Goal: Information Seeking & Learning: Learn about a topic

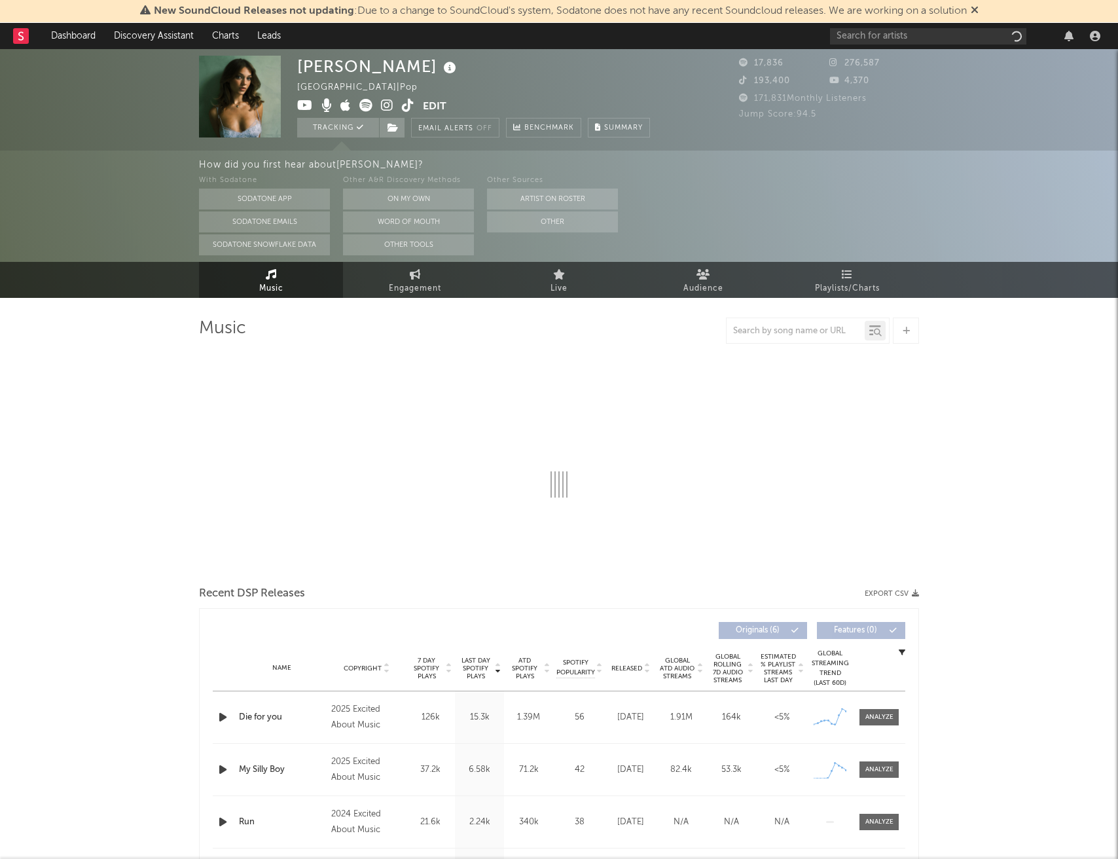
select select "1w"
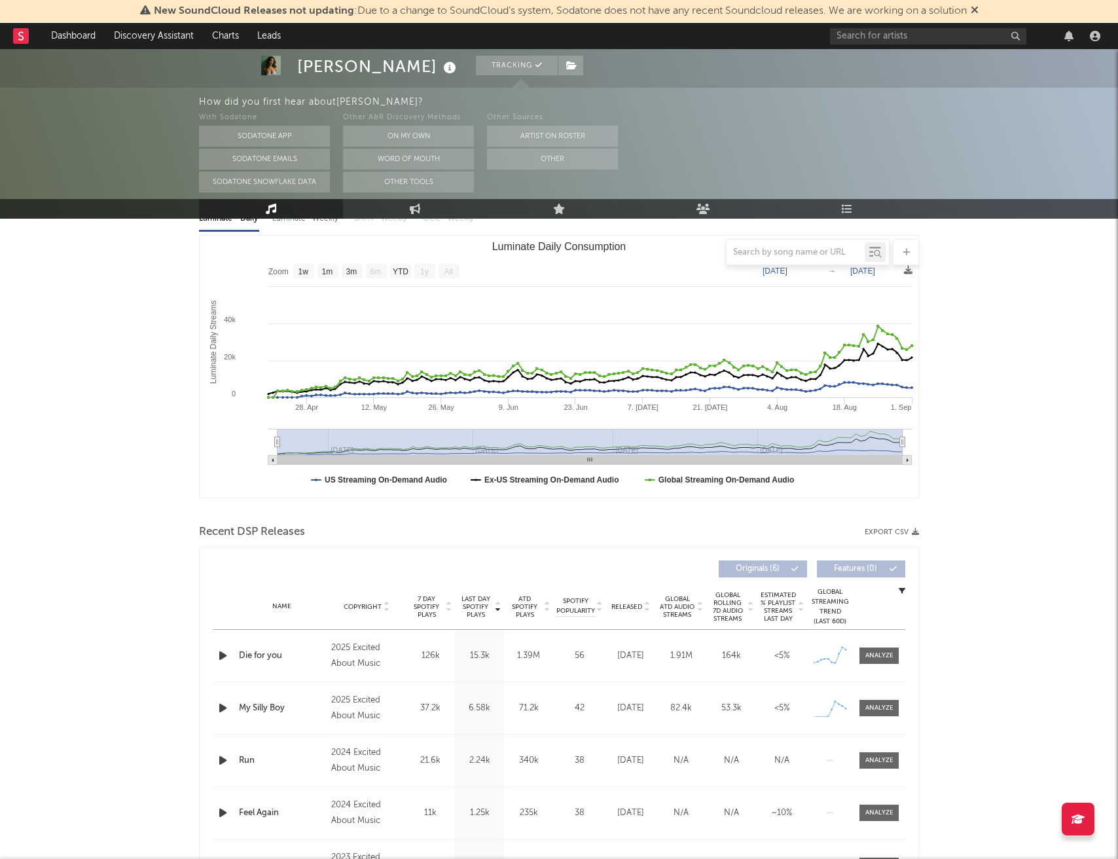
scroll to position [181, 0]
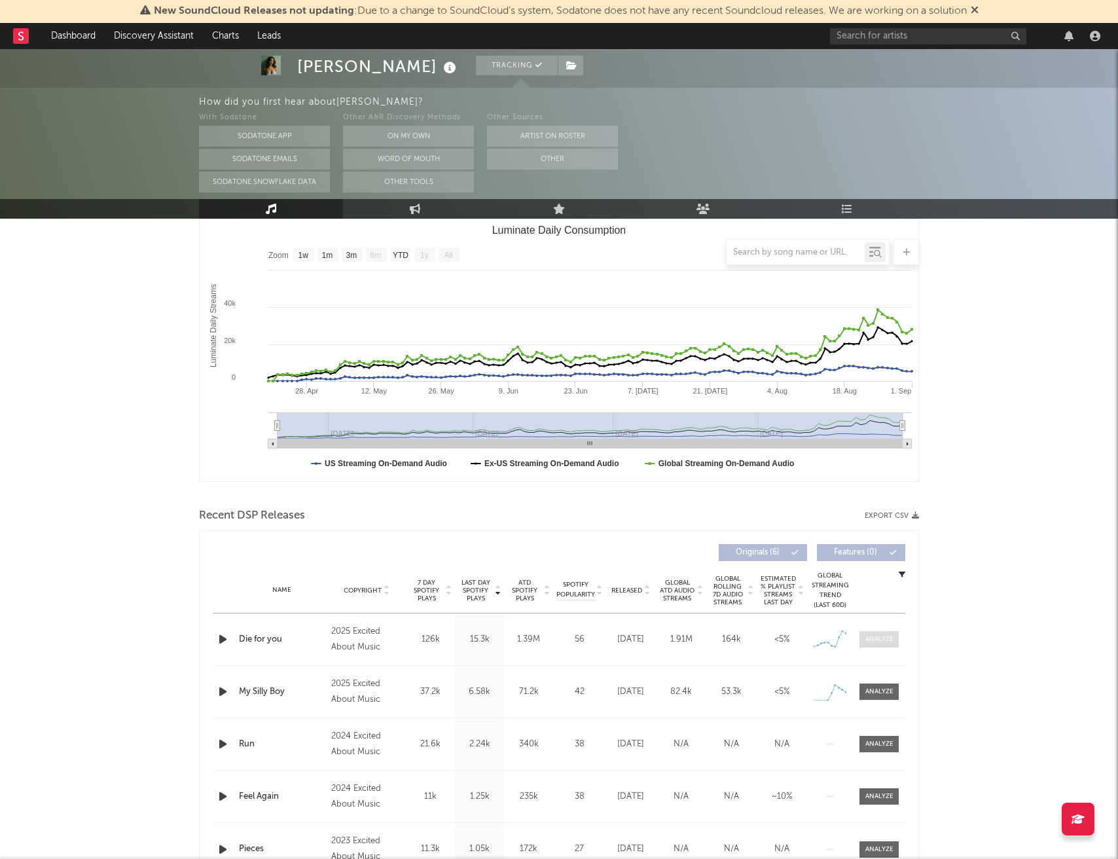
click at [883, 643] on div at bounding box center [879, 639] width 28 height 10
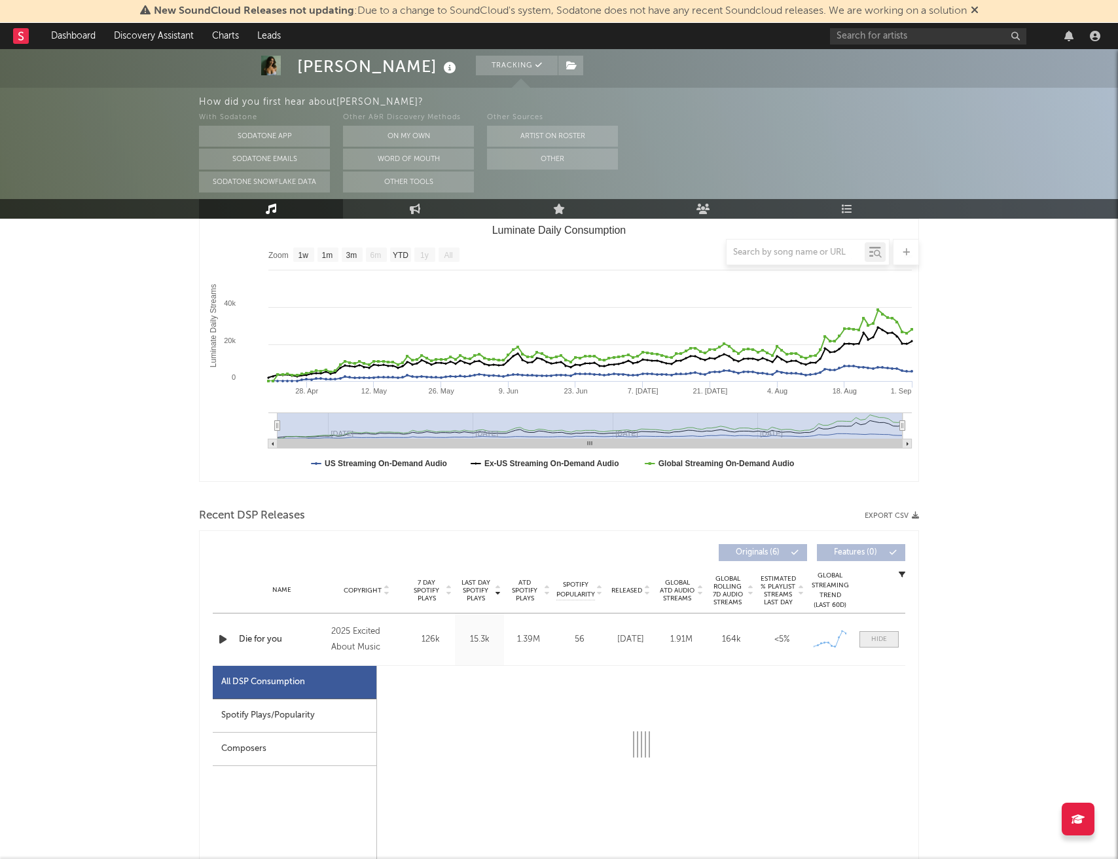
select select "1w"
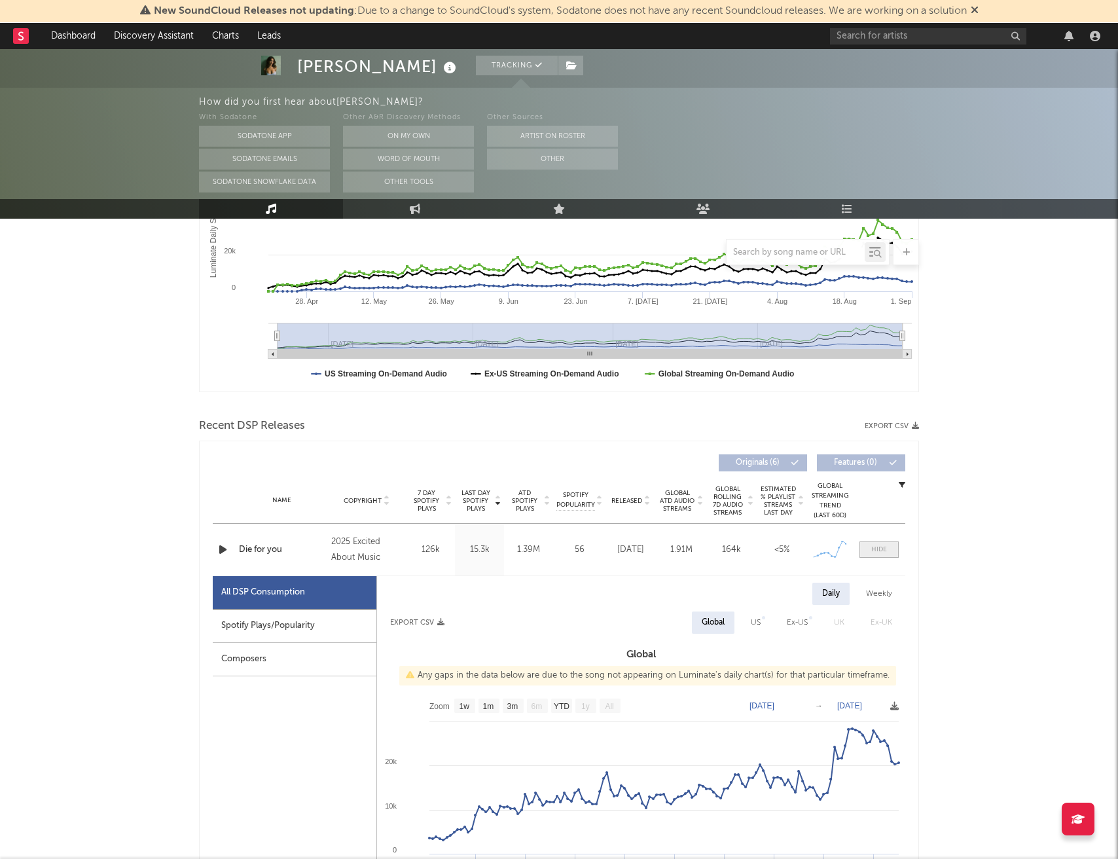
scroll to position [334, 0]
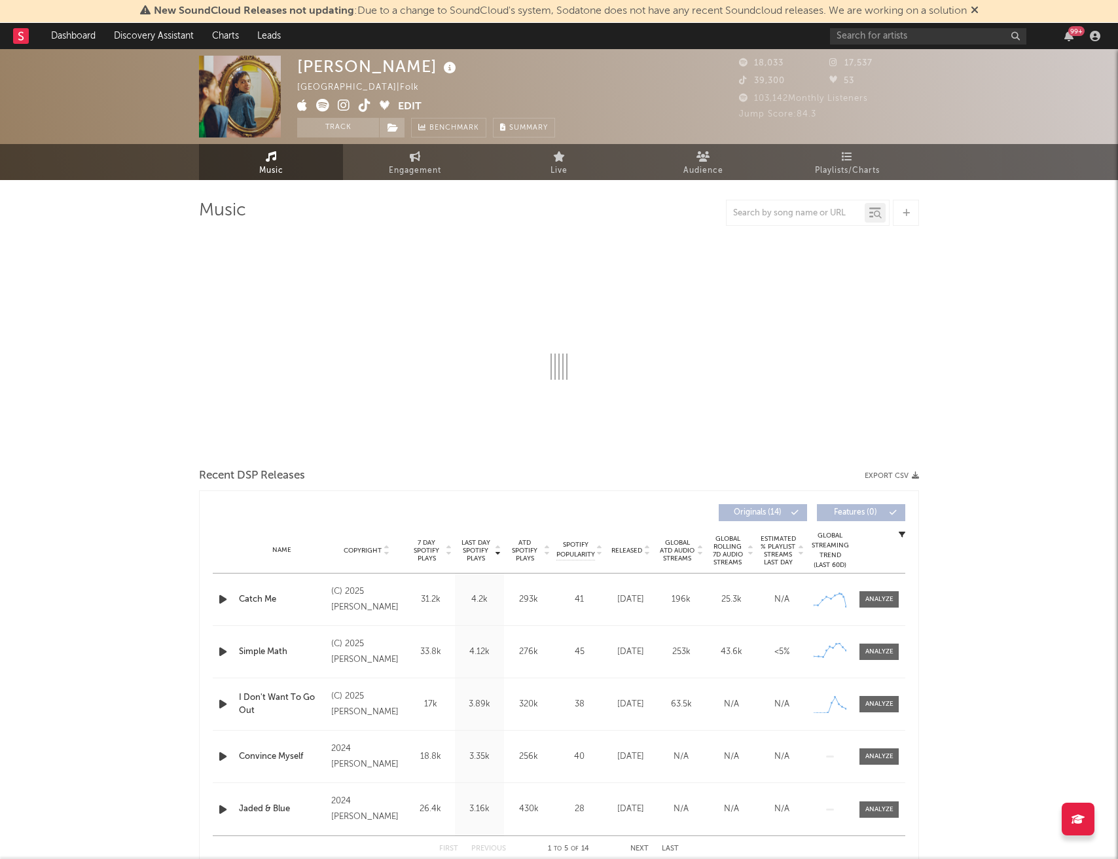
select select "6m"
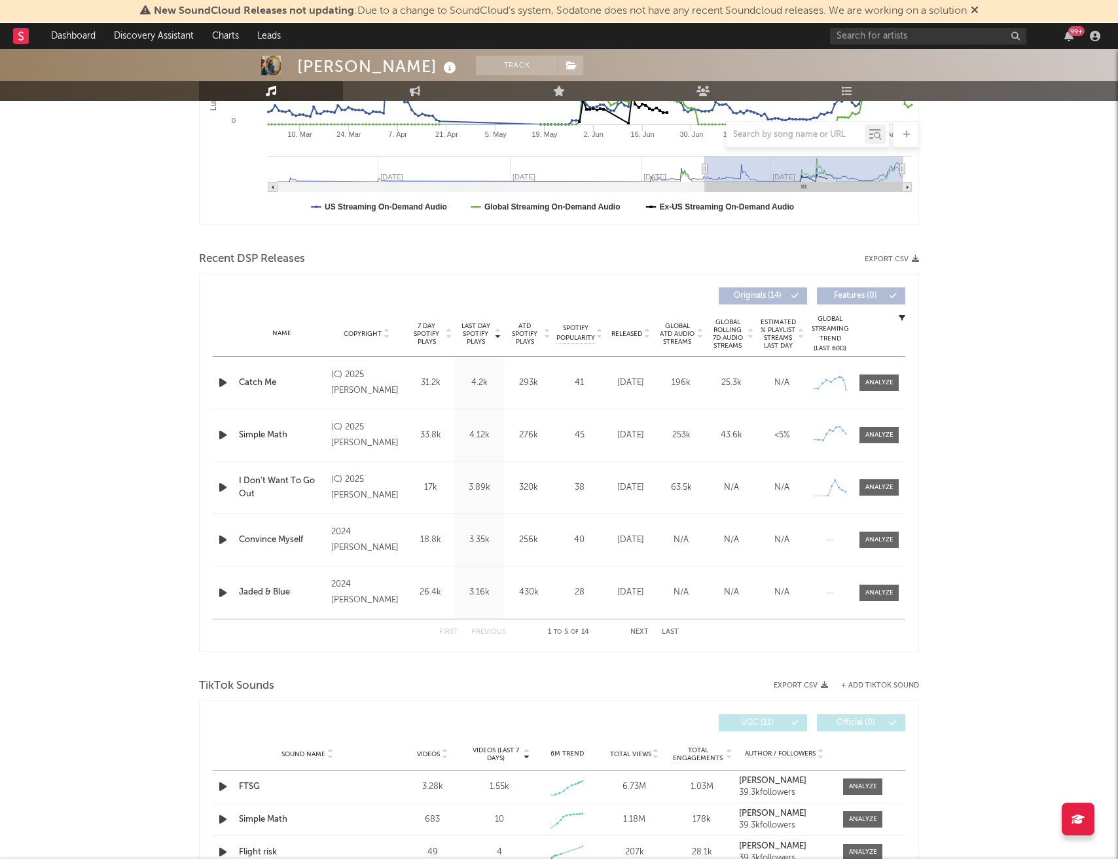
scroll to position [434, 0]
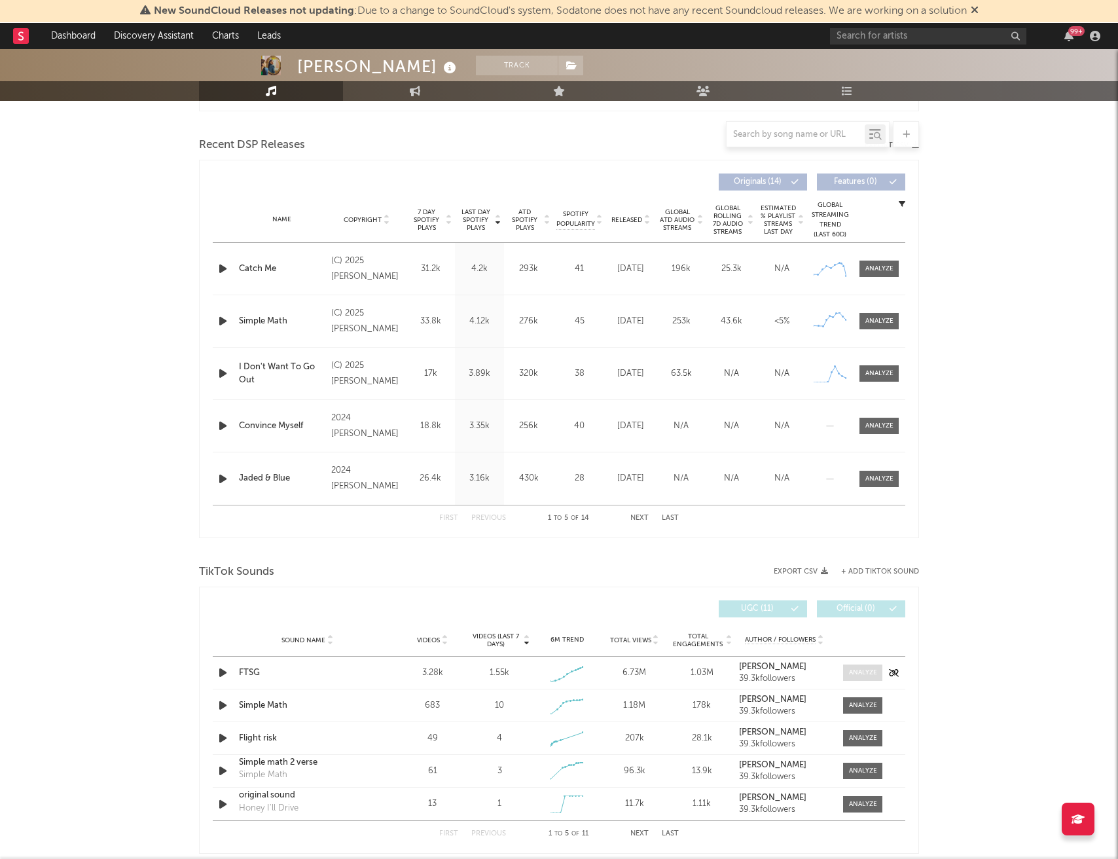
click at [854, 670] on div at bounding box center [863, 673] width 28 height 10
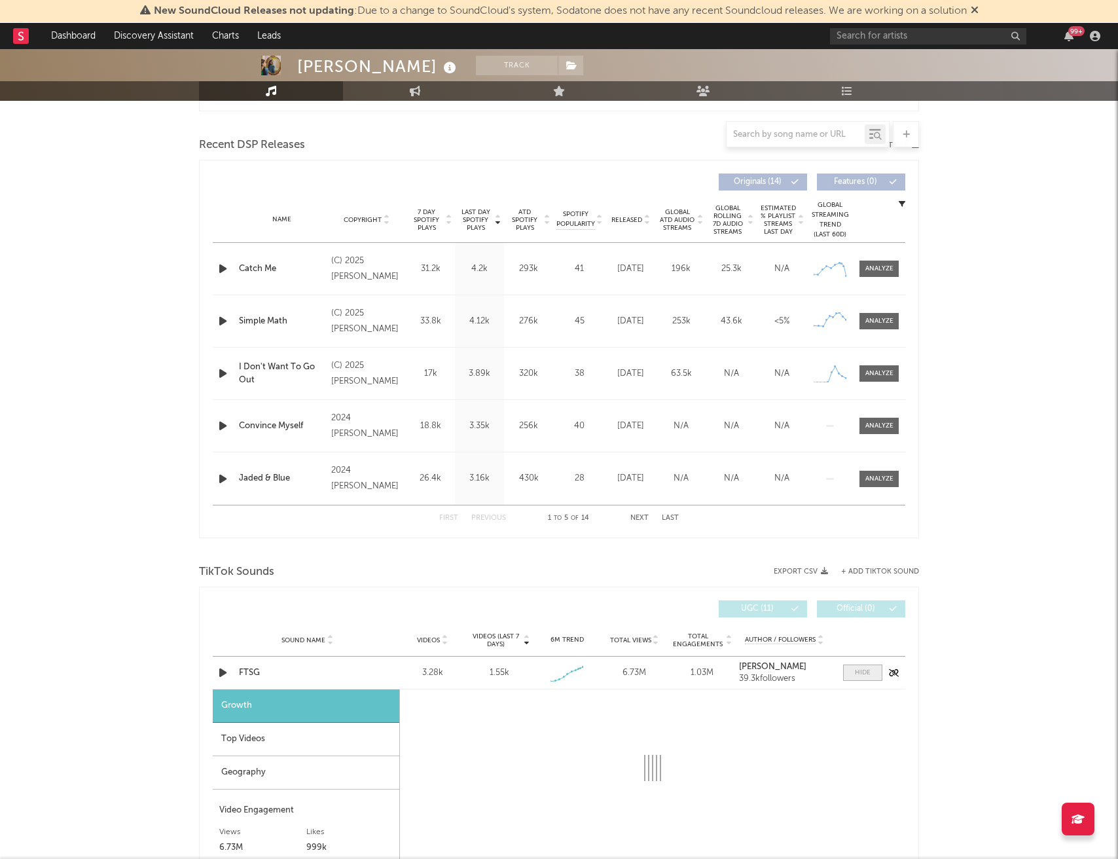
select select "1w"
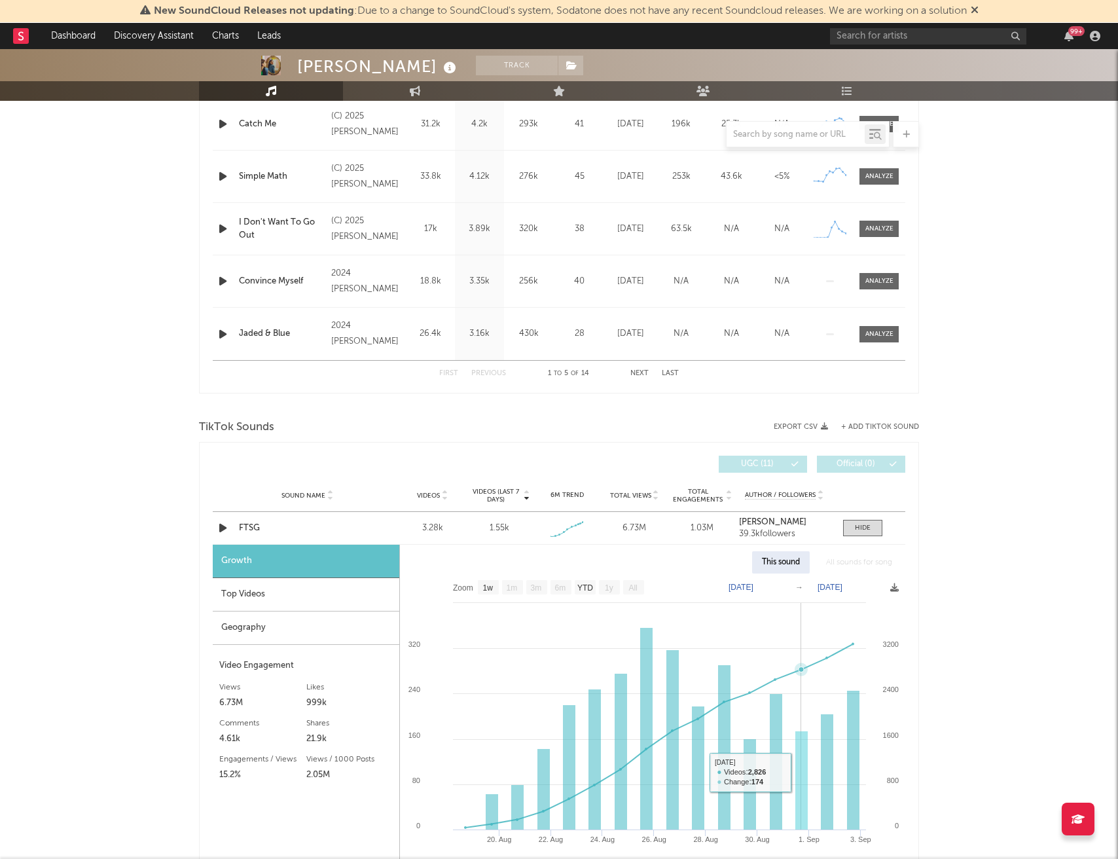
scroll to position [551, 0]
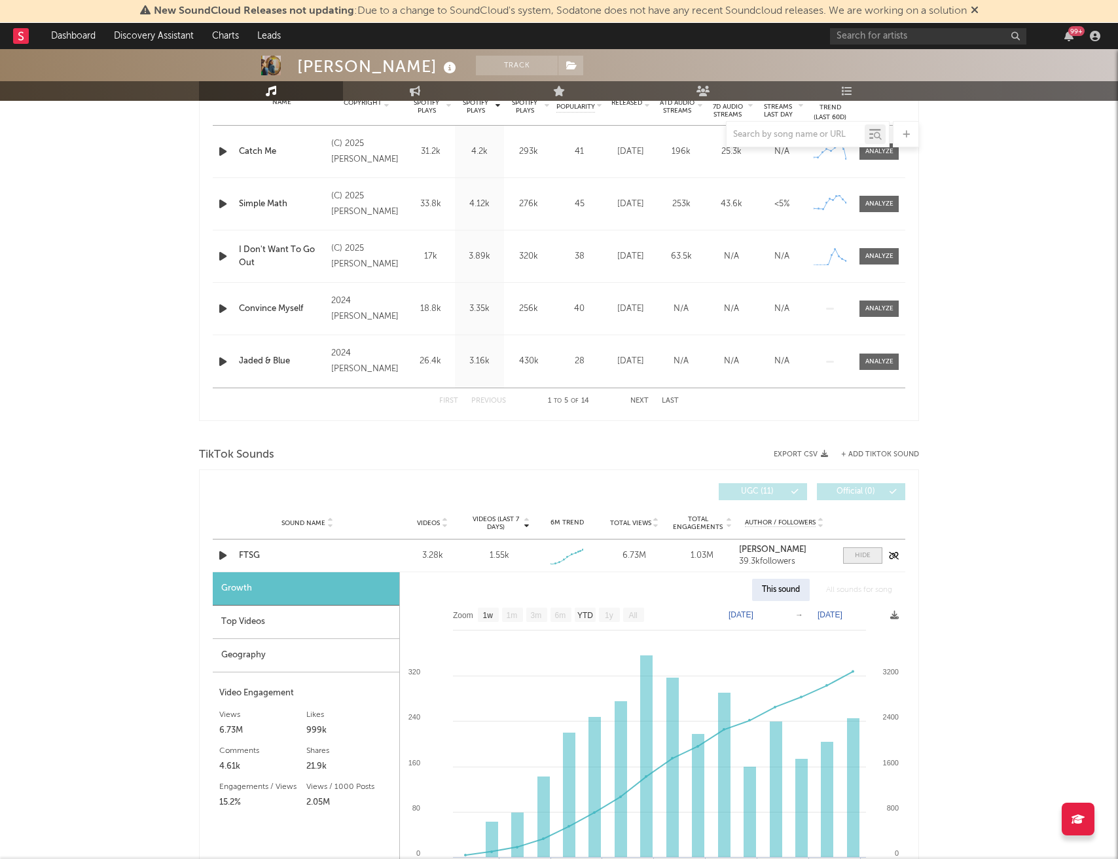
click at [869, 560] on span at bounding box center [862, 555] width 39 height 16
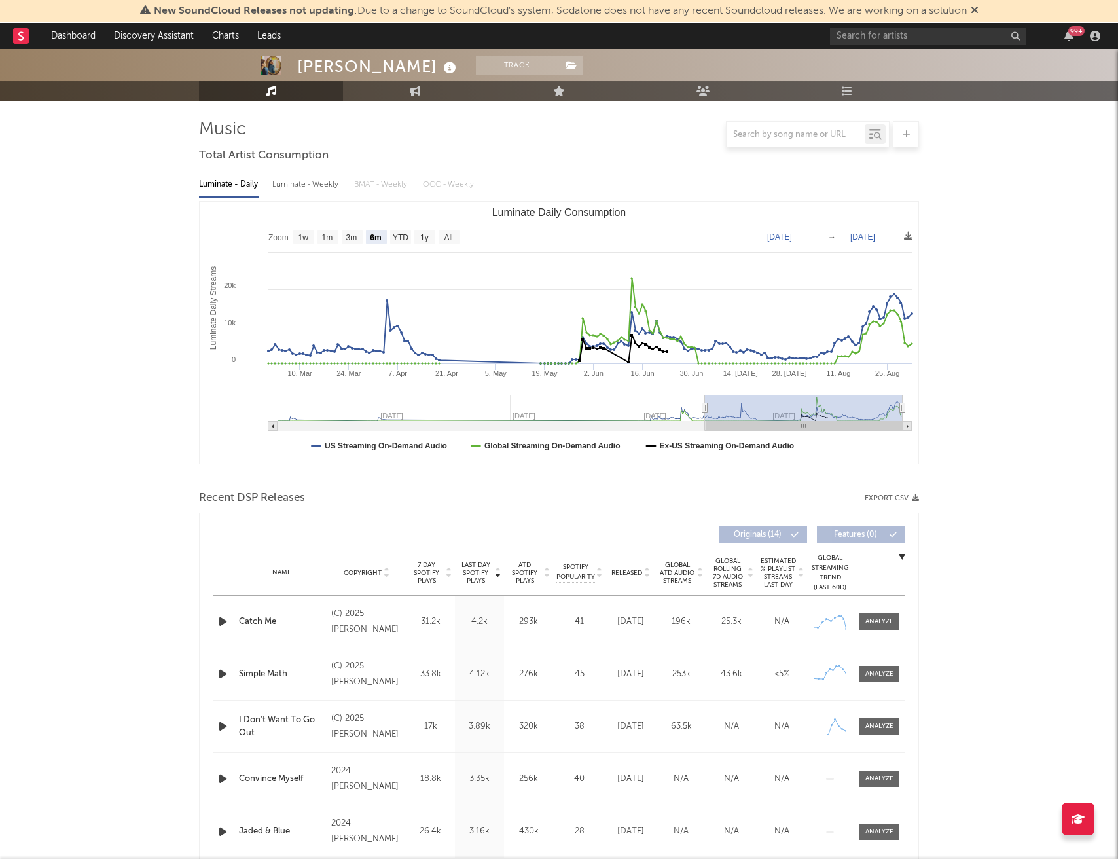
scroll to position [93, 0]
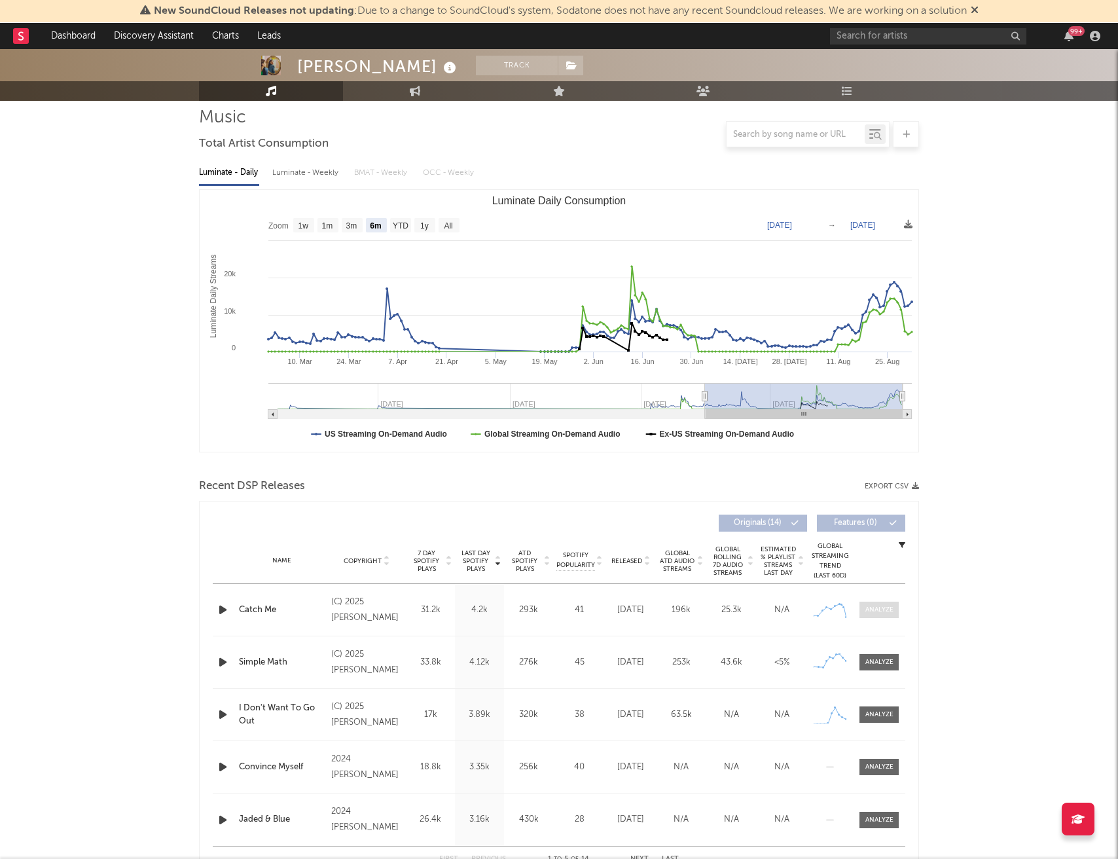
click at [879, 609] on div at bounding box center [879, 610] width 28 height 10
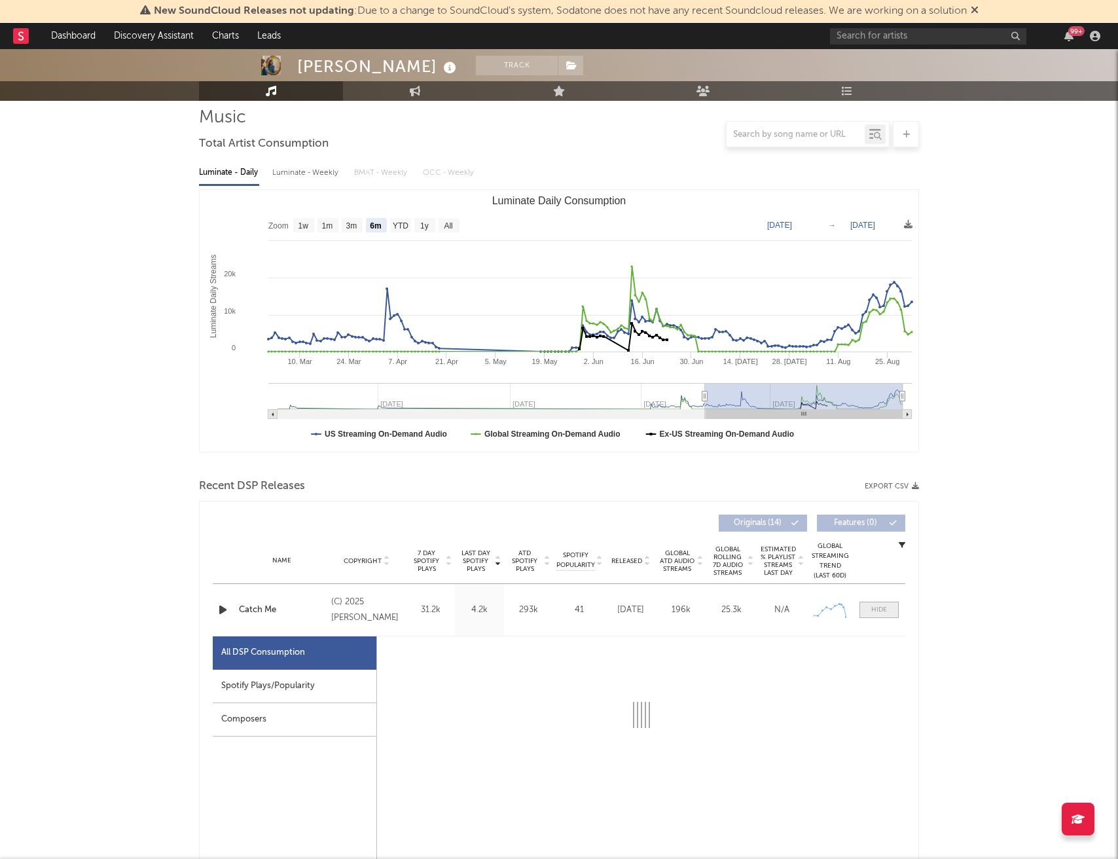
select select "1w"
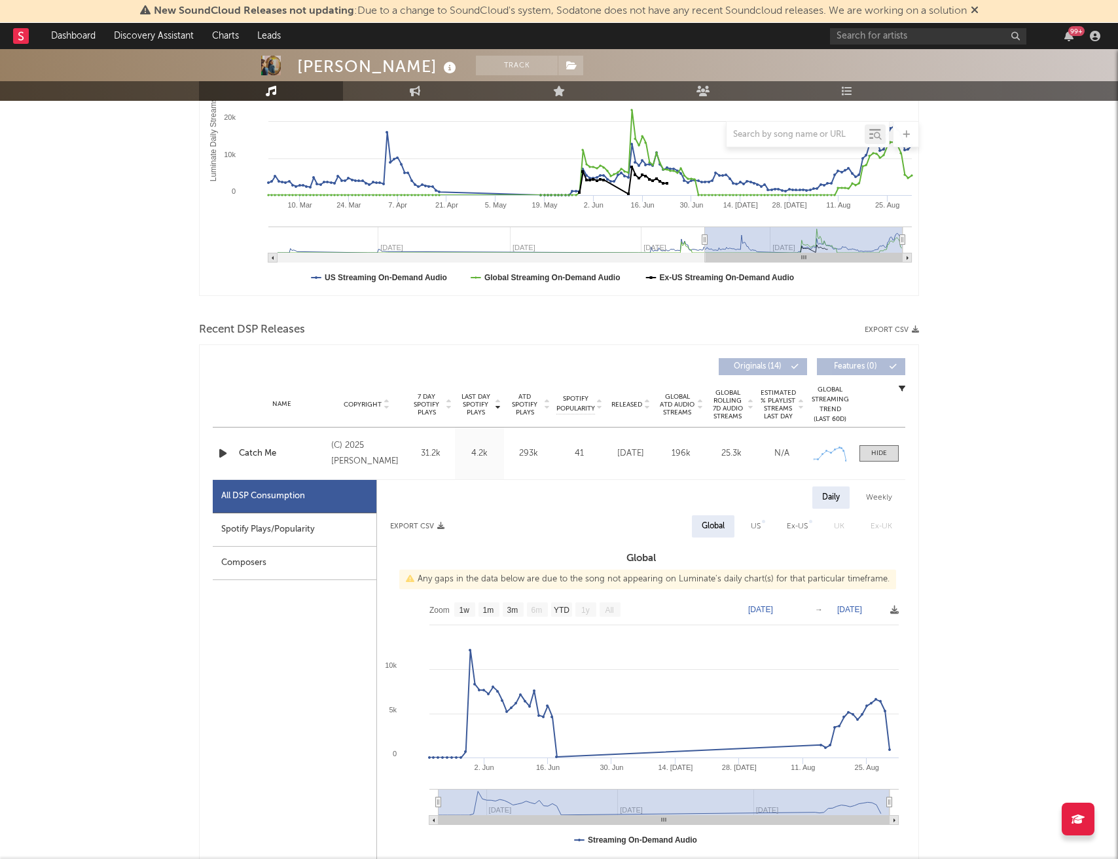
scroll to position [251, 0]
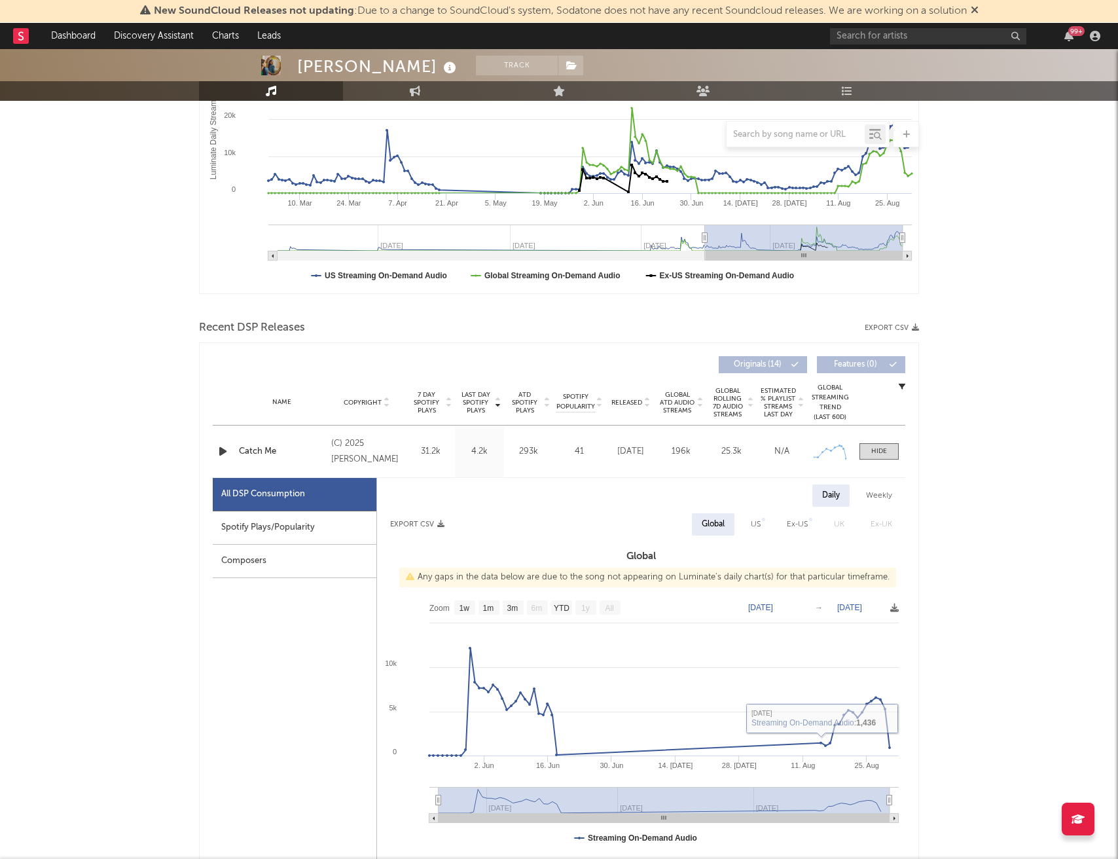
click at [334, 518] on div "Spotify Plays/Popularity" at bounding box center [295, 527] width 164 height 33
select select "1w"
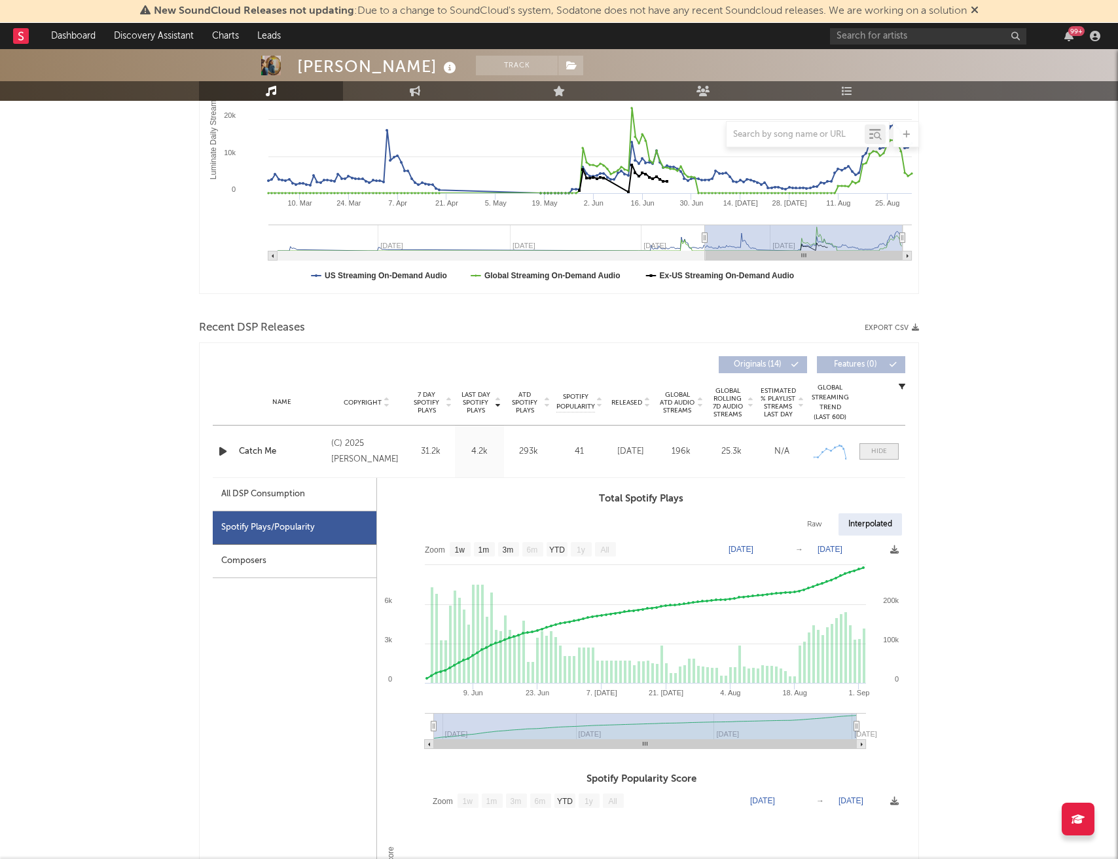
click at [869, 448] on span at bounding box center [878, 451] width 39 height 16
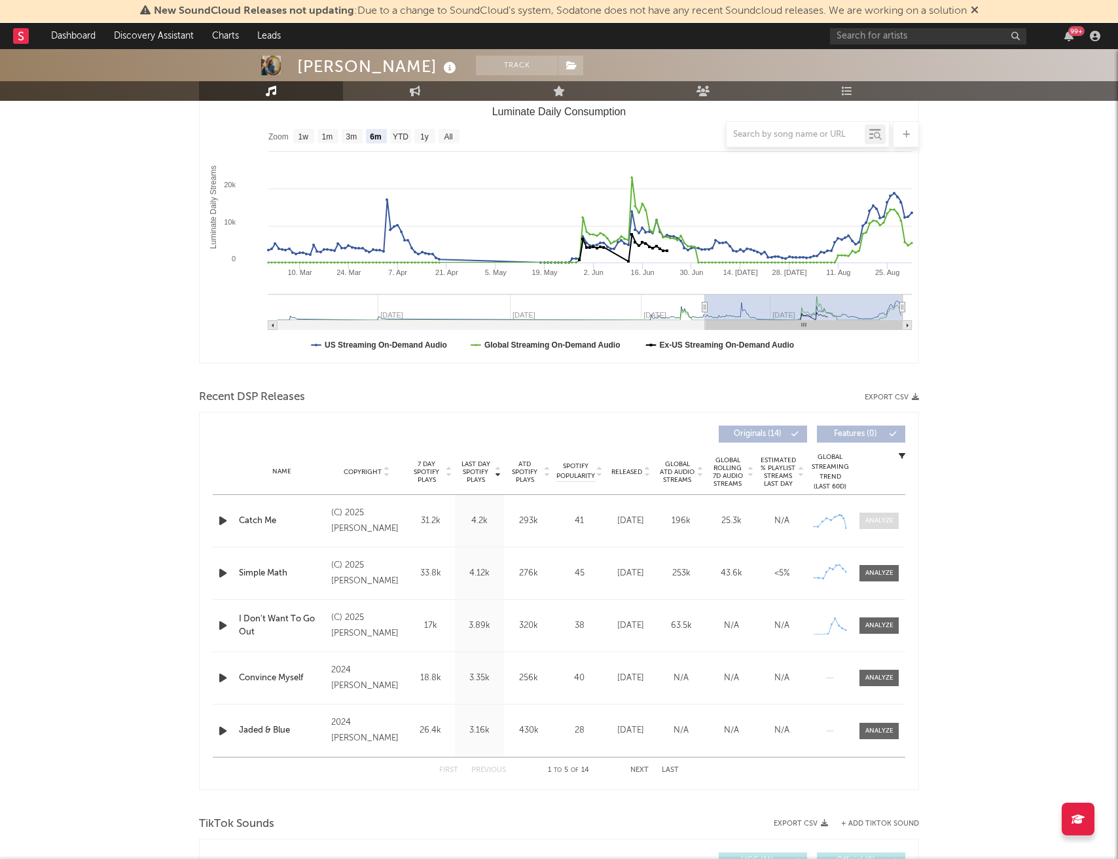
scroll to position [0, 0]
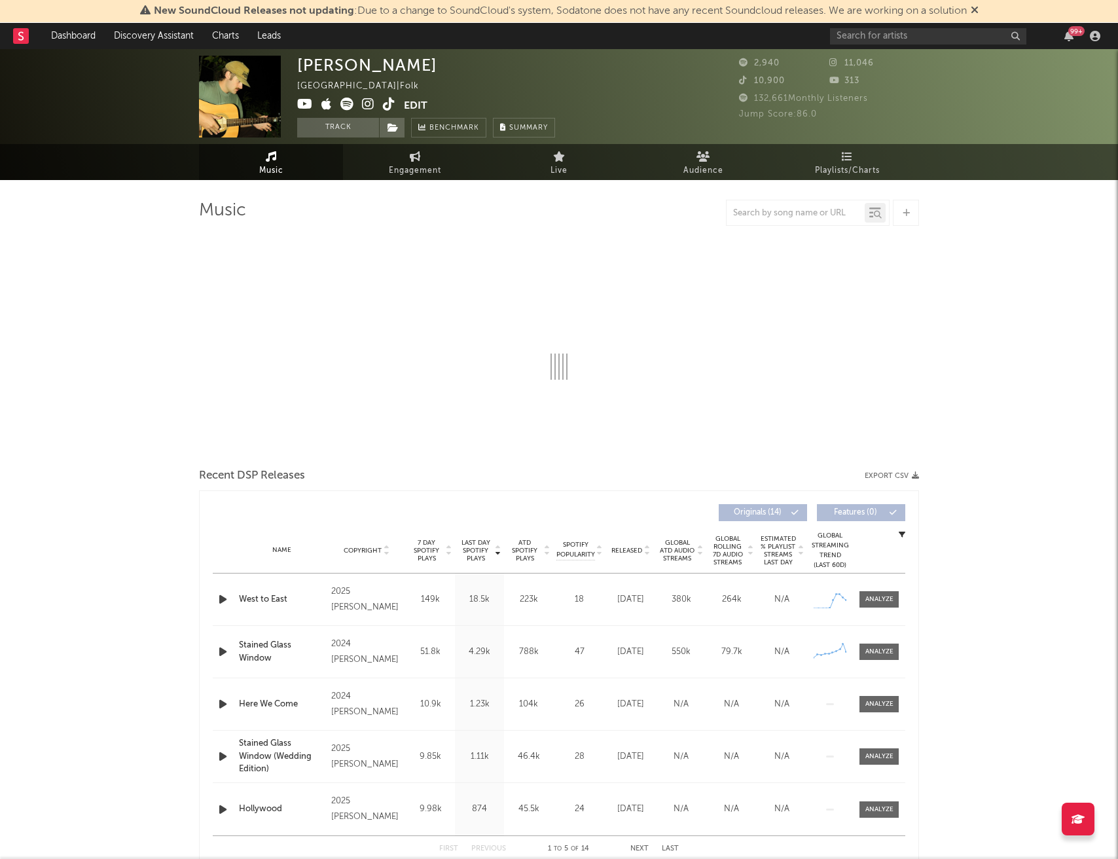
select select "6m"
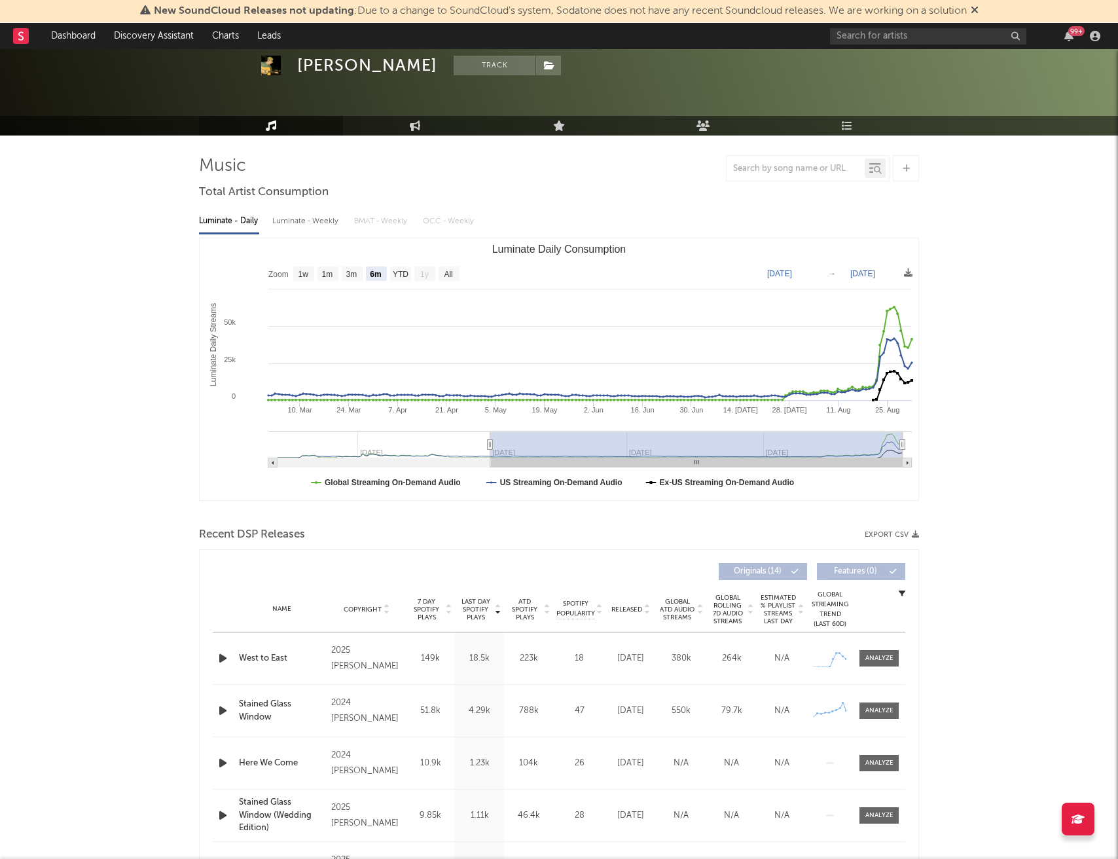
scroll to position [58, 0]
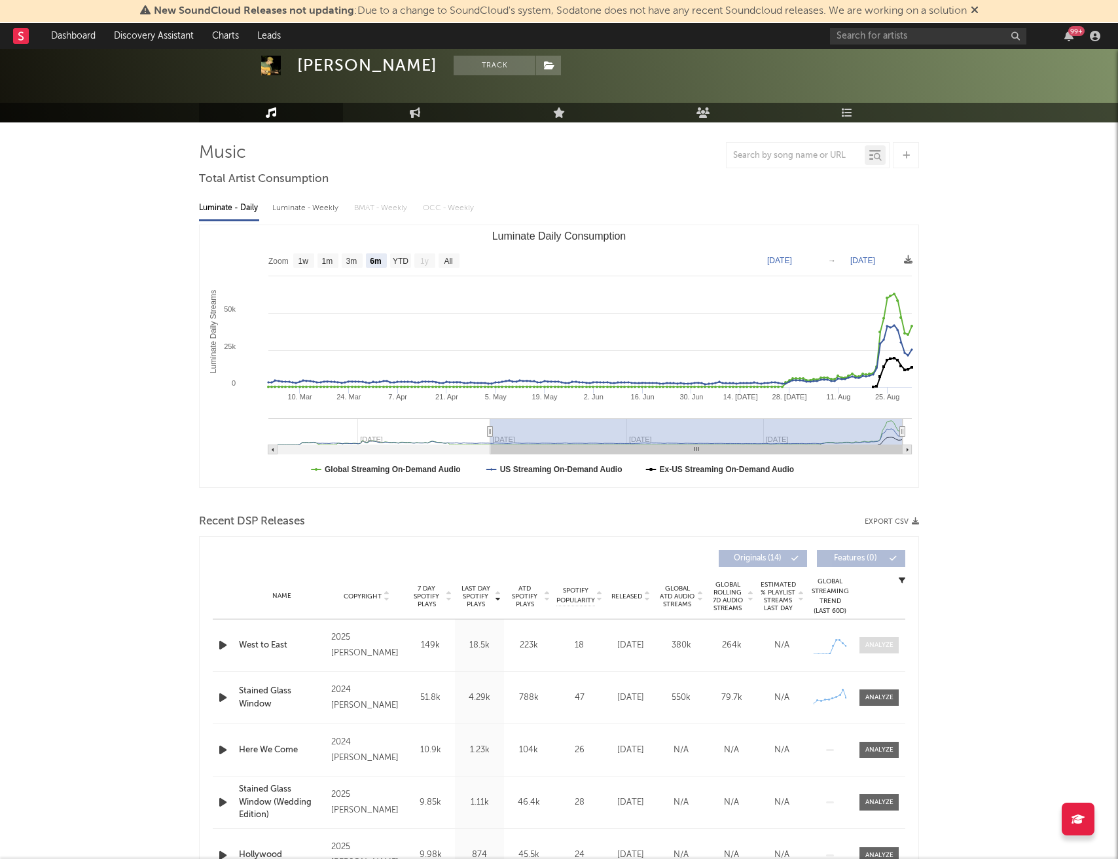
click at [889, 653] on span at bounding box center [878, 645] width 39 height 16
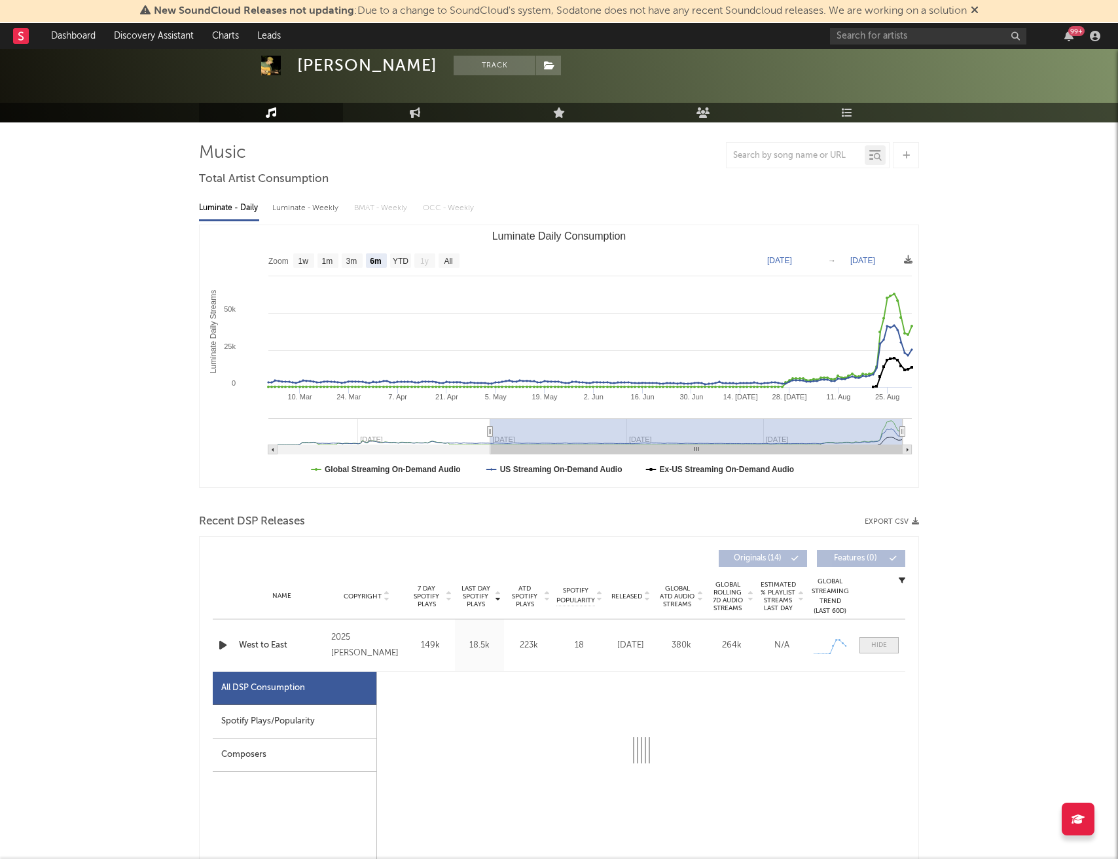
select select "1w"
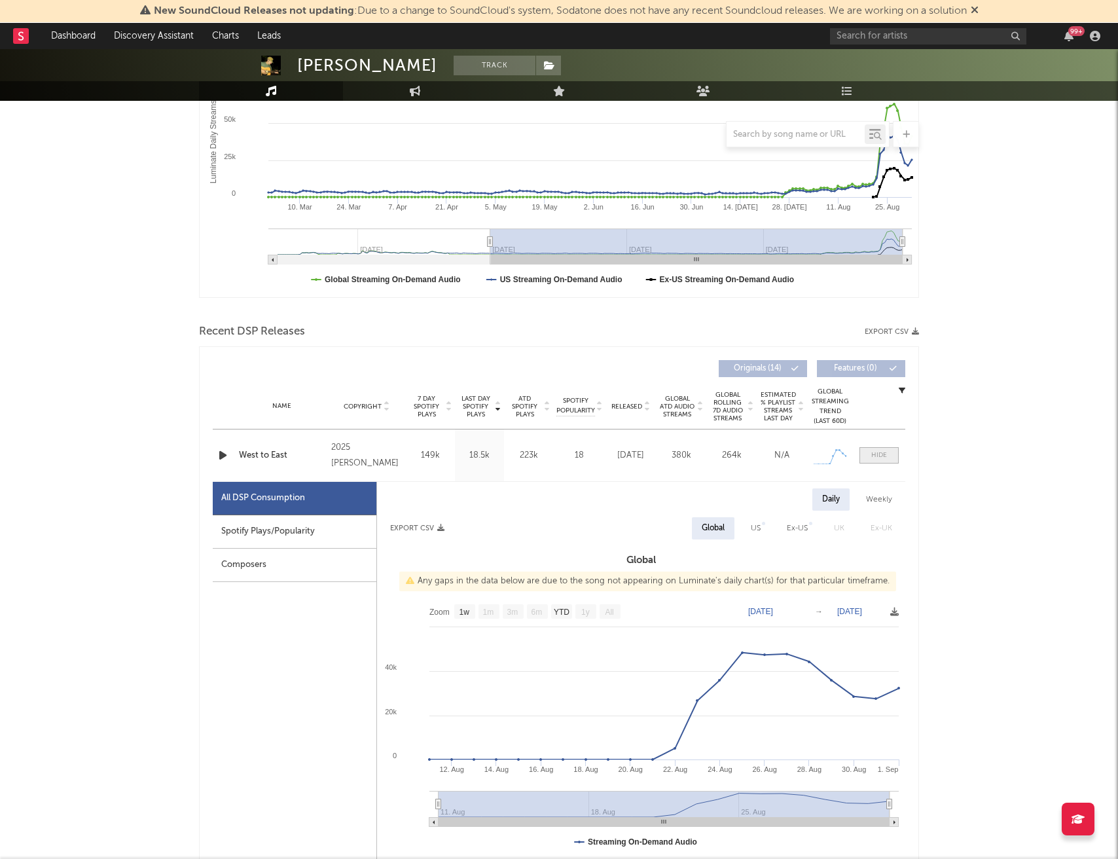
scroll to position [257, 0]
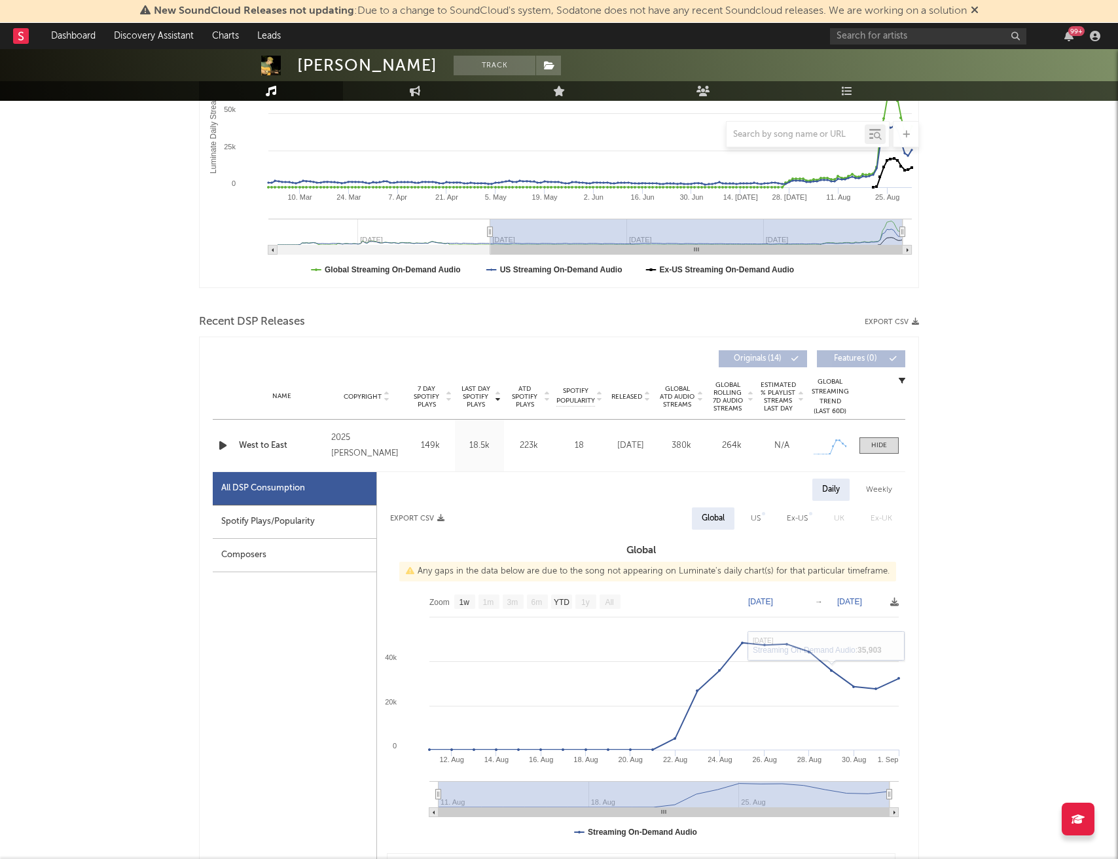
click at [320, 520] on div "Spotify Plays/Popularity" at bounding box center [295, 521] width 164 height 33
select select "1w"
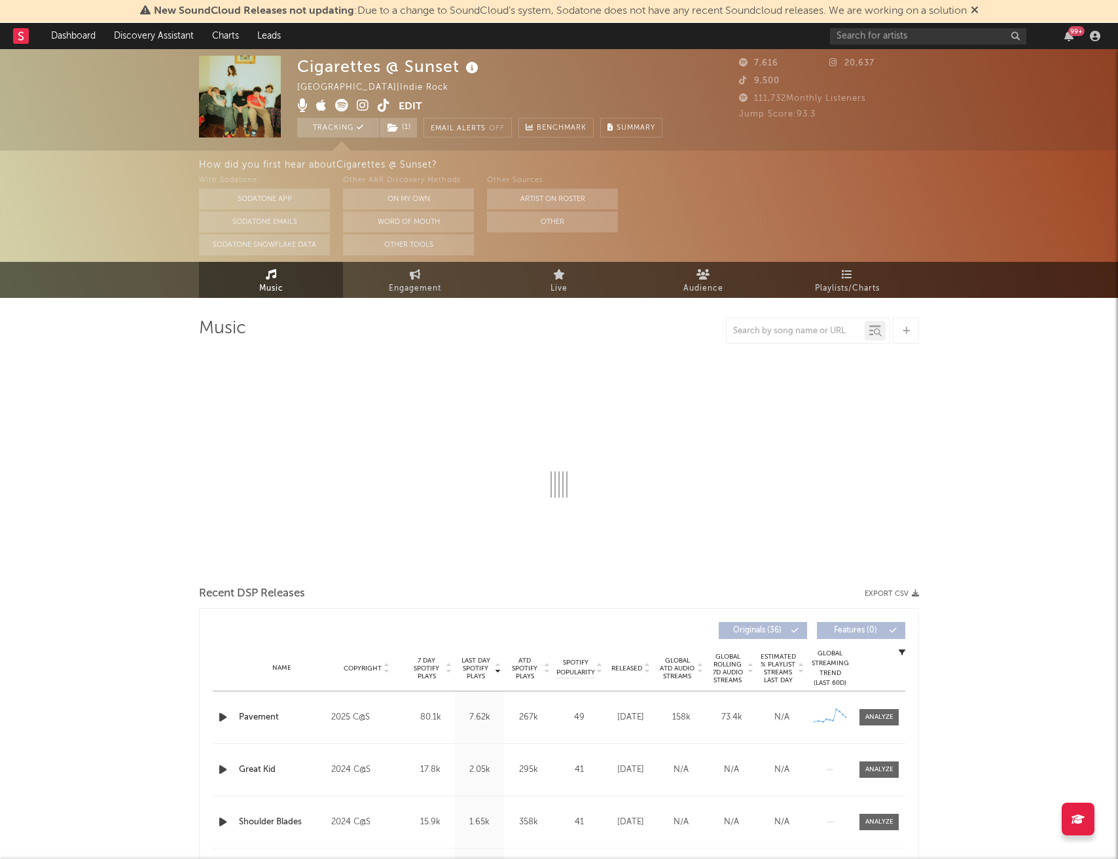
select select "1w"
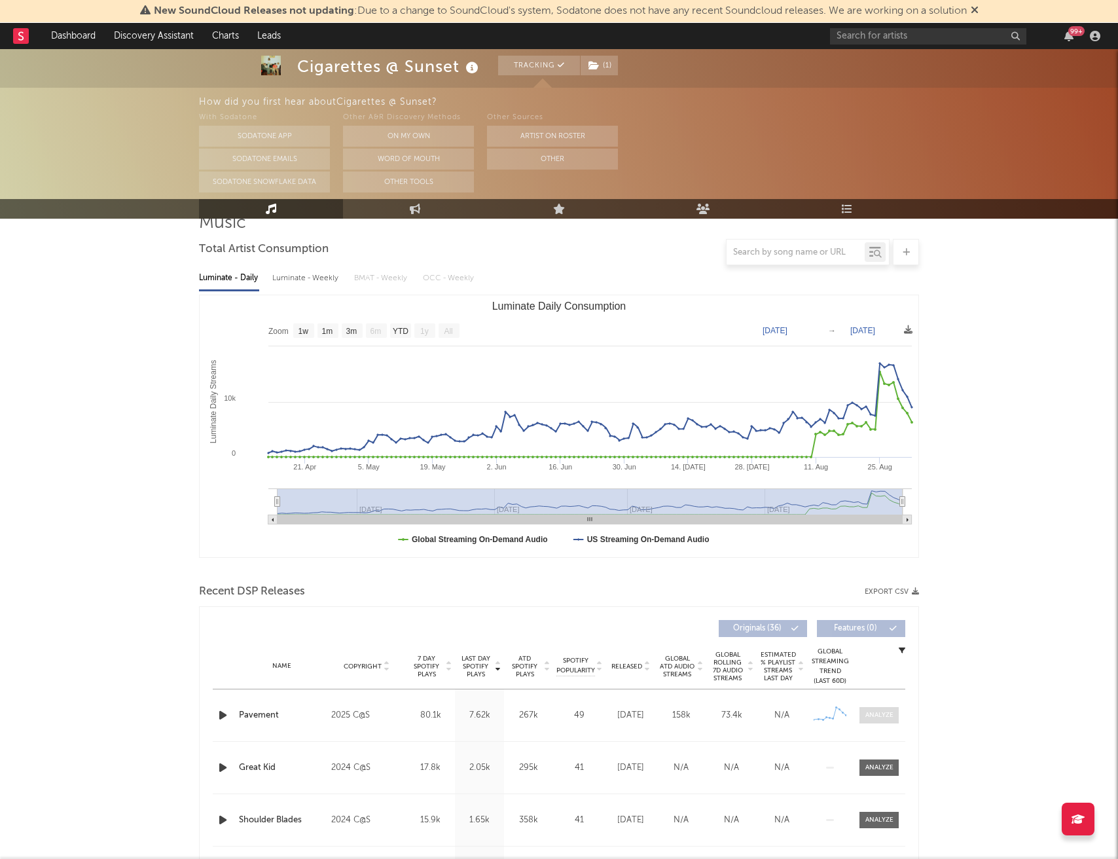
scroll to position [4, 0]
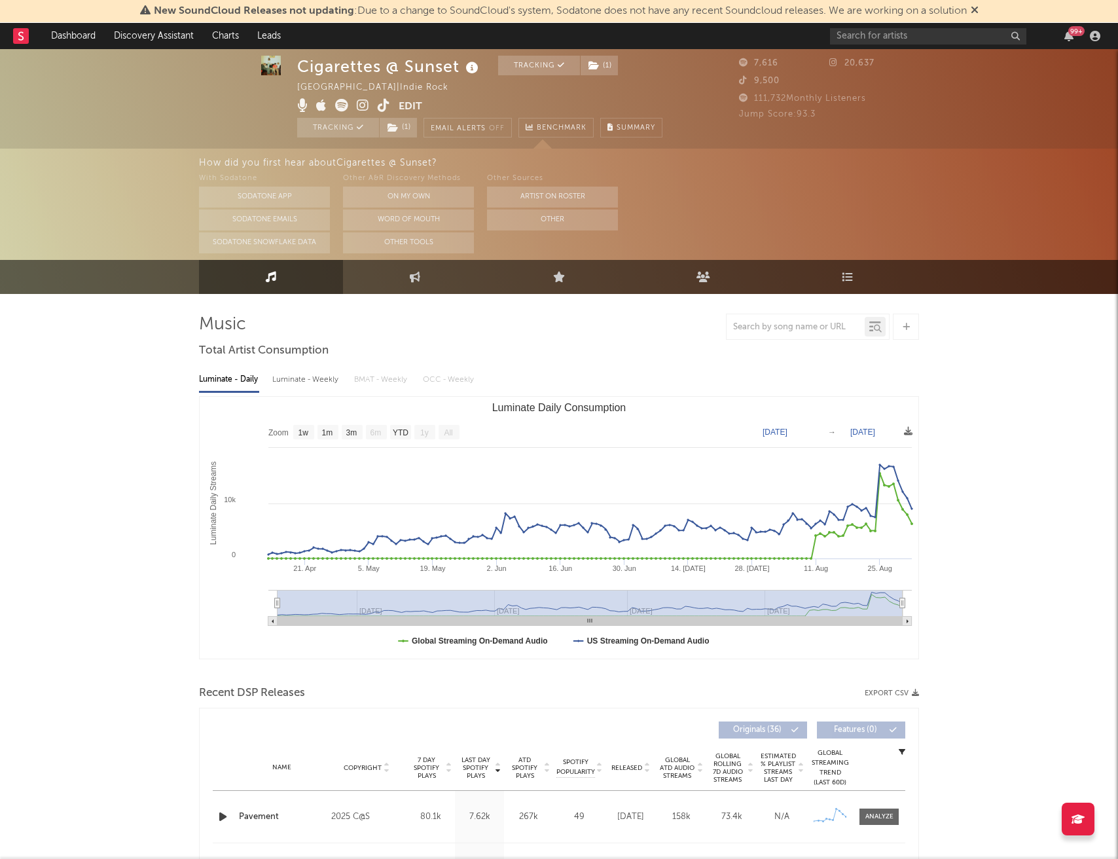
click at [276, 378] on div "Luminate - Weekly" at bounding box center [306, 380] width 69 height 22
select select "6m"
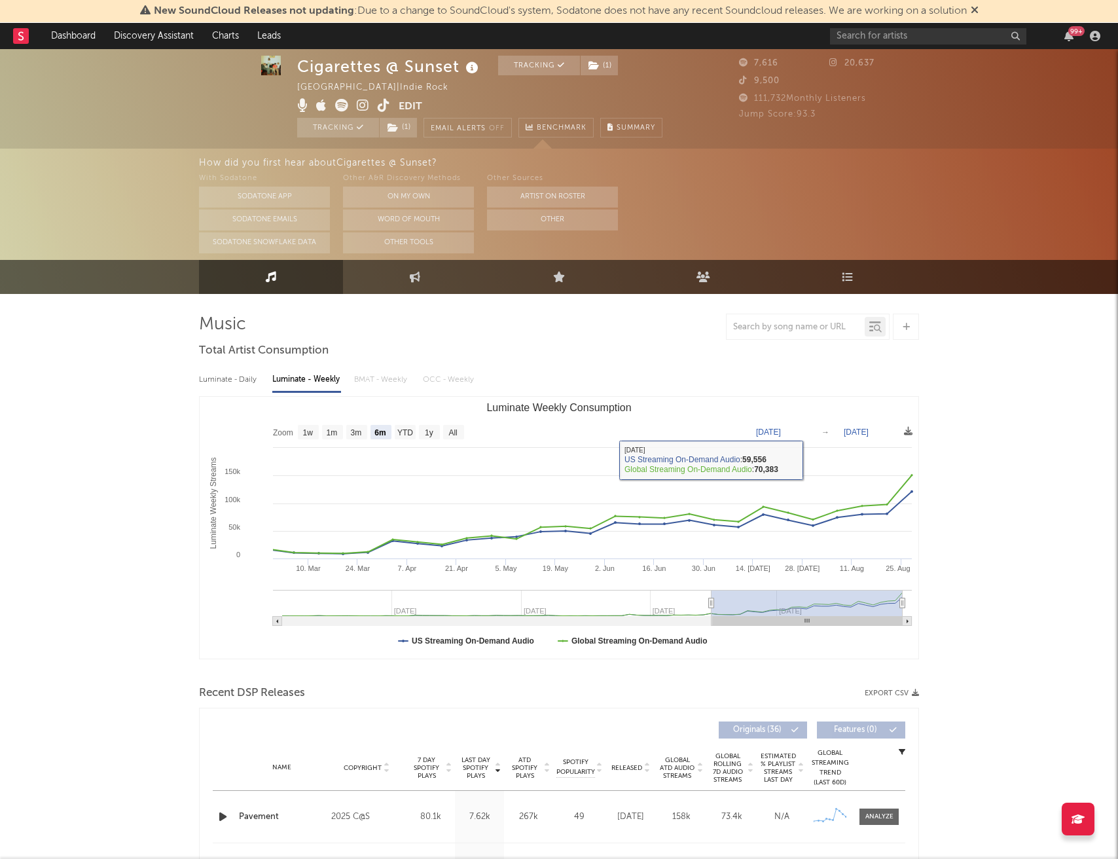
click at [226, 380] on div "Luminate - Daily" at bounding box center [229, 380] width 60 height 22
select select "1w"
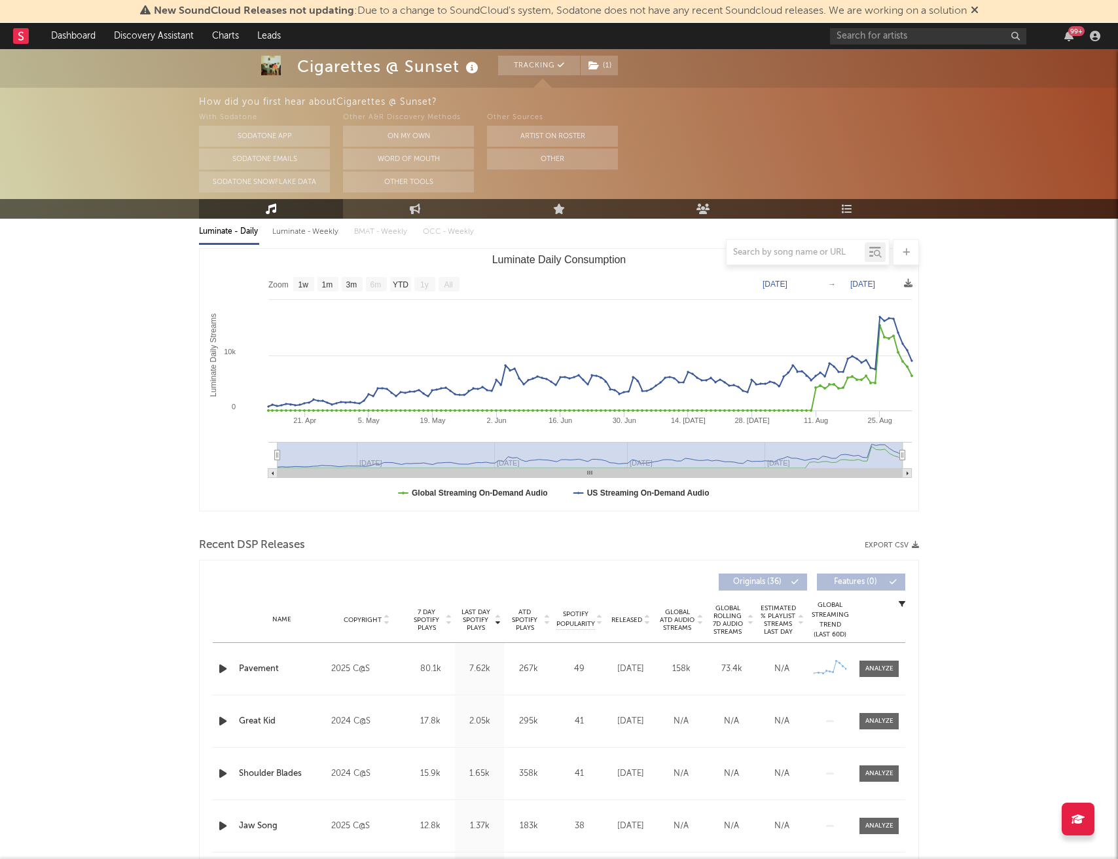
scroll to position [252, 0]
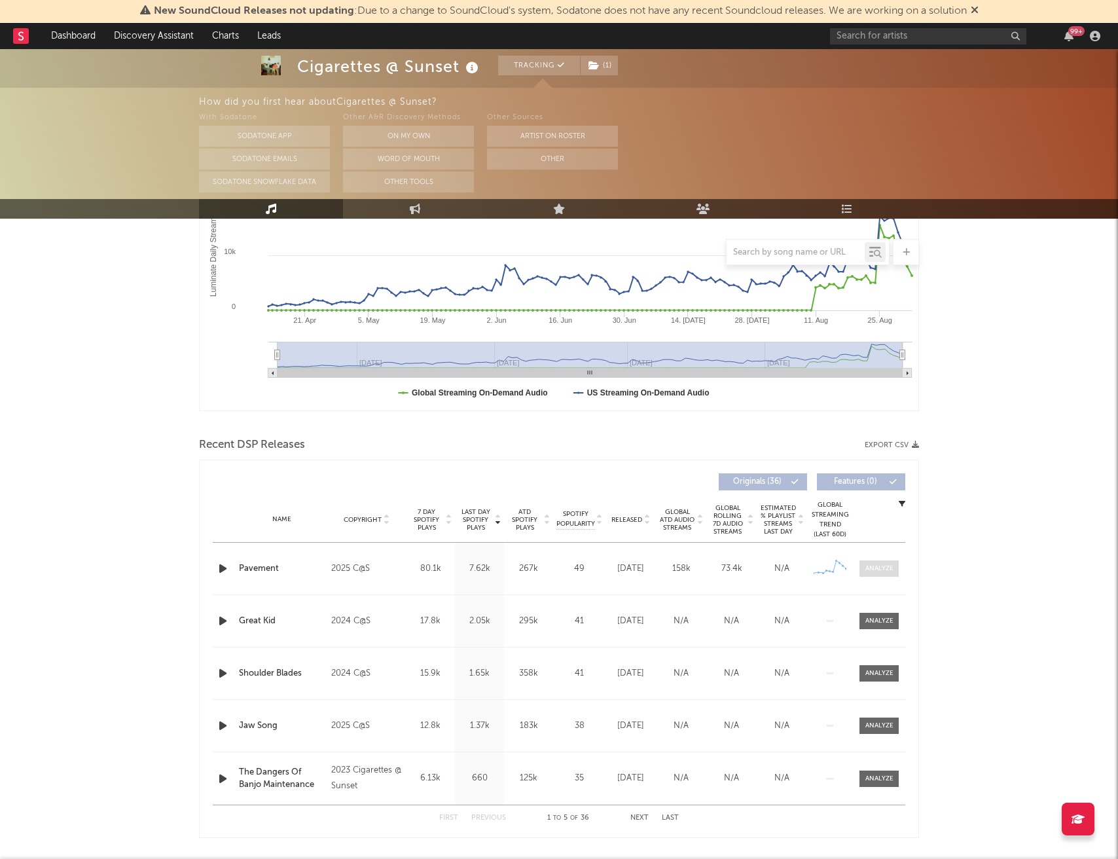
click at [871, 572] on div at bounding box center [879, 569] width 28 height 10
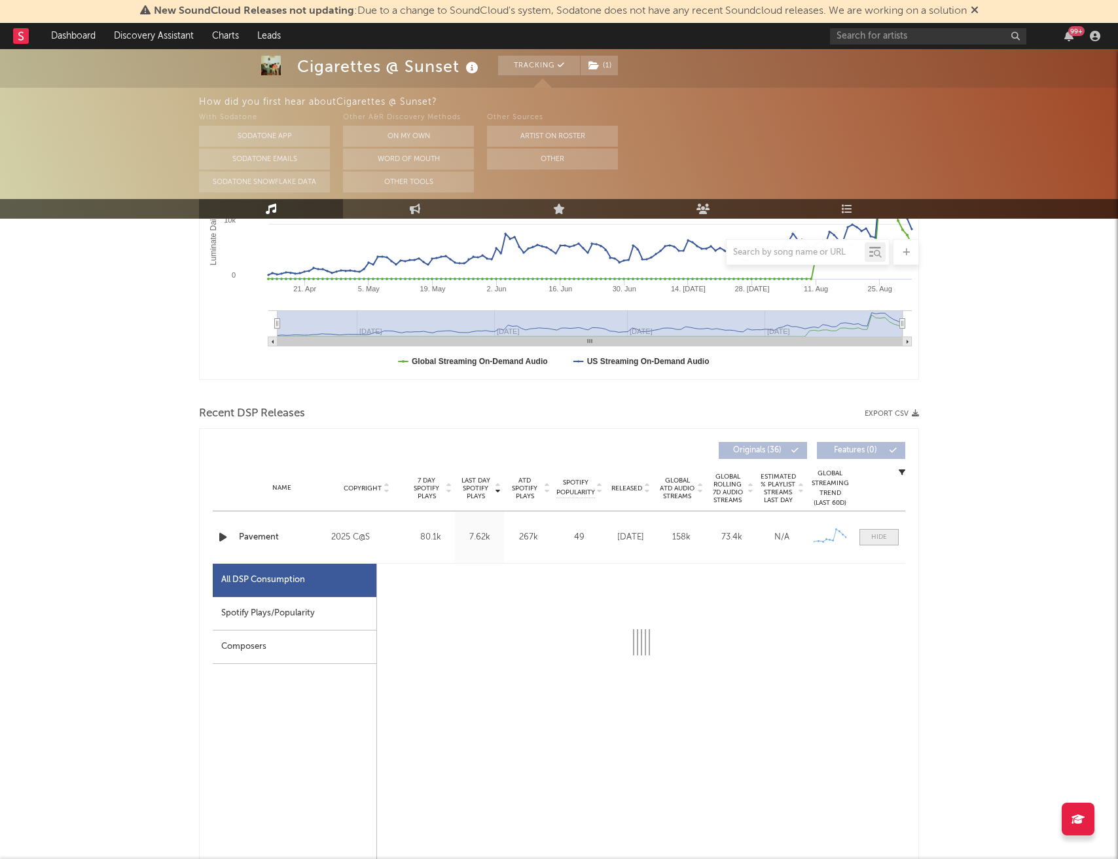
select select "1w"
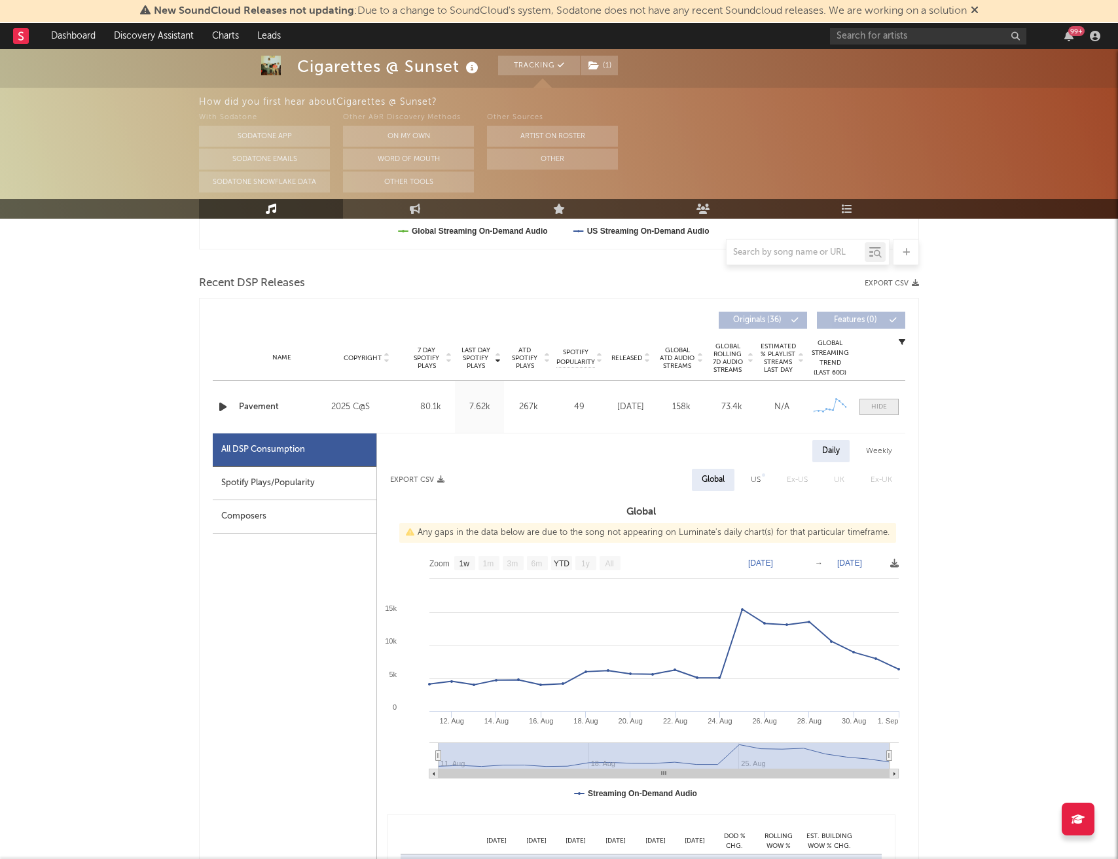
scroll to position [417, 0]
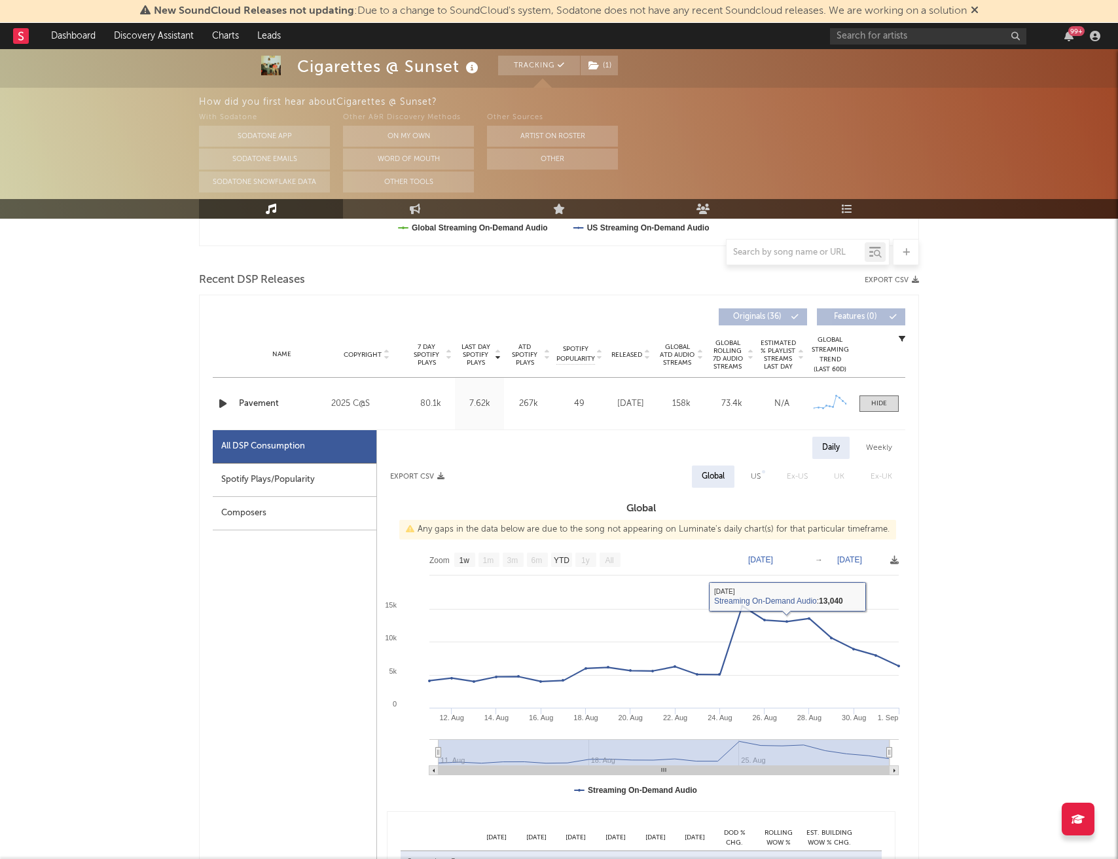
click at [255, 486] on div "Spotify Plays/Popularity" at bounding box center [295, 479] width 164 height 33
select select "1w"
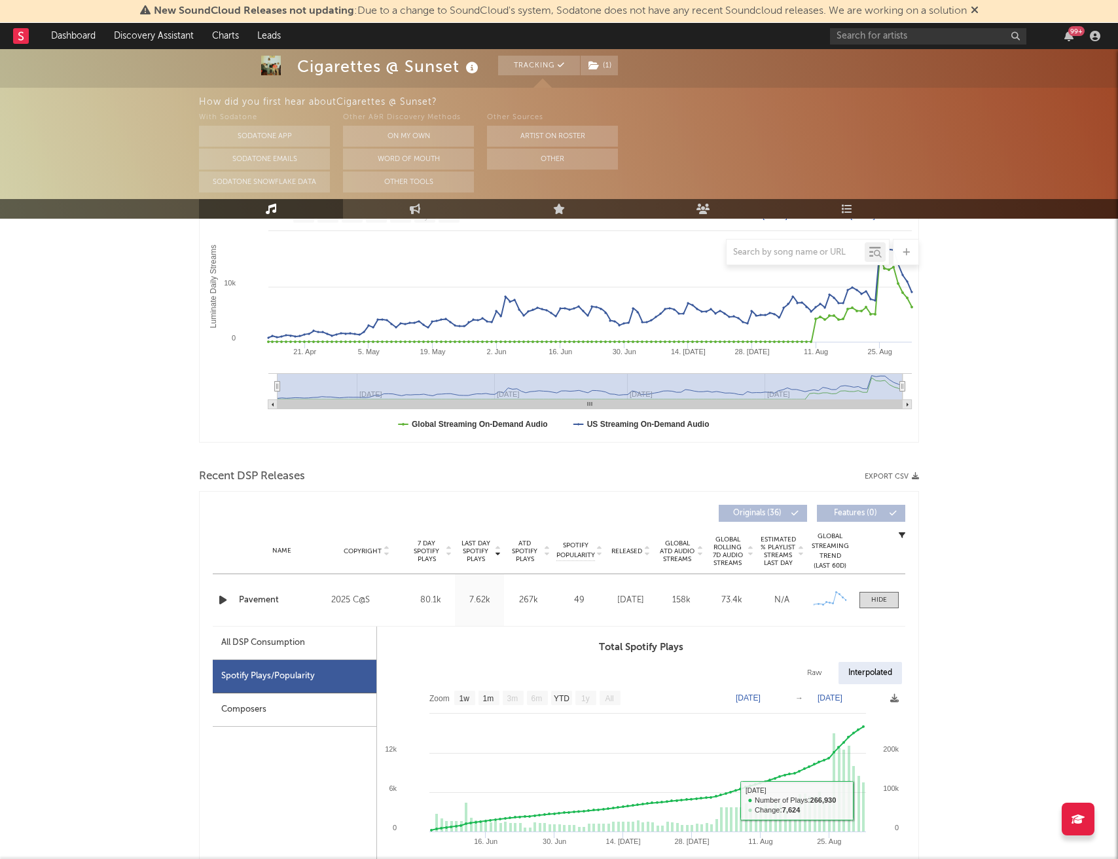
scroll to position [0, 0]
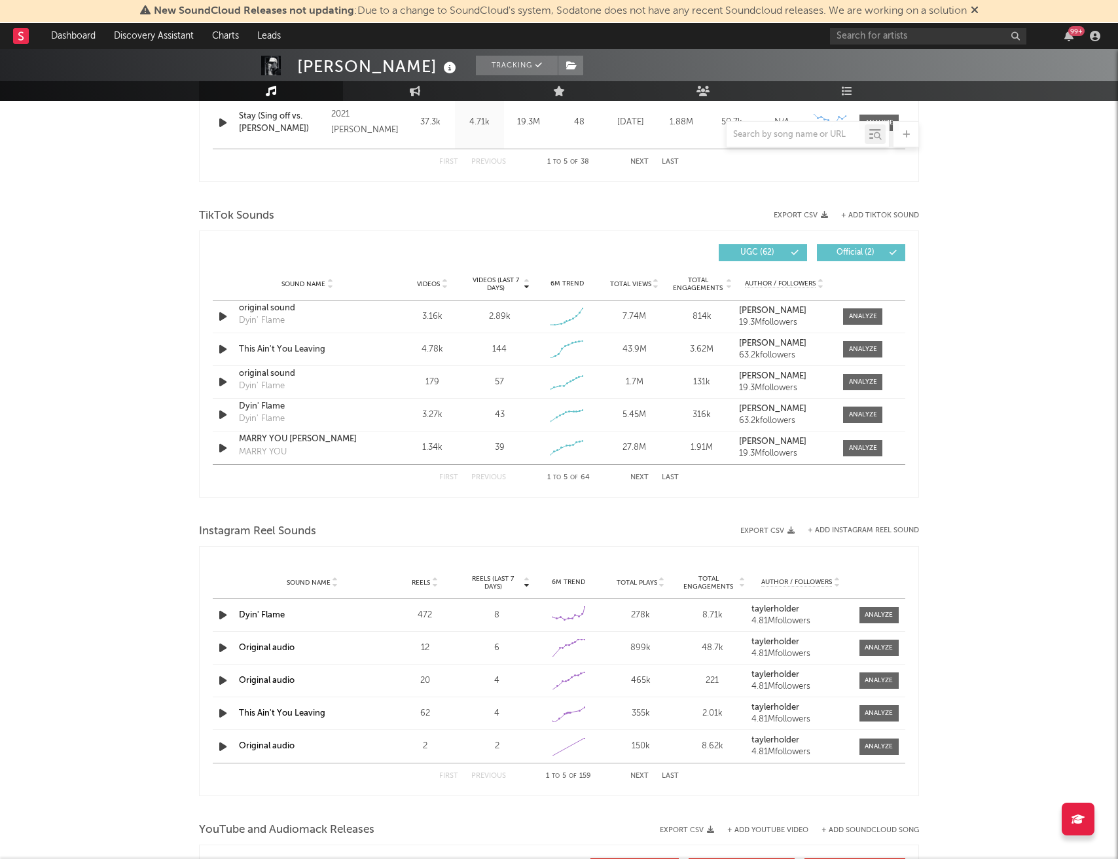
scroll to position [689, 0]
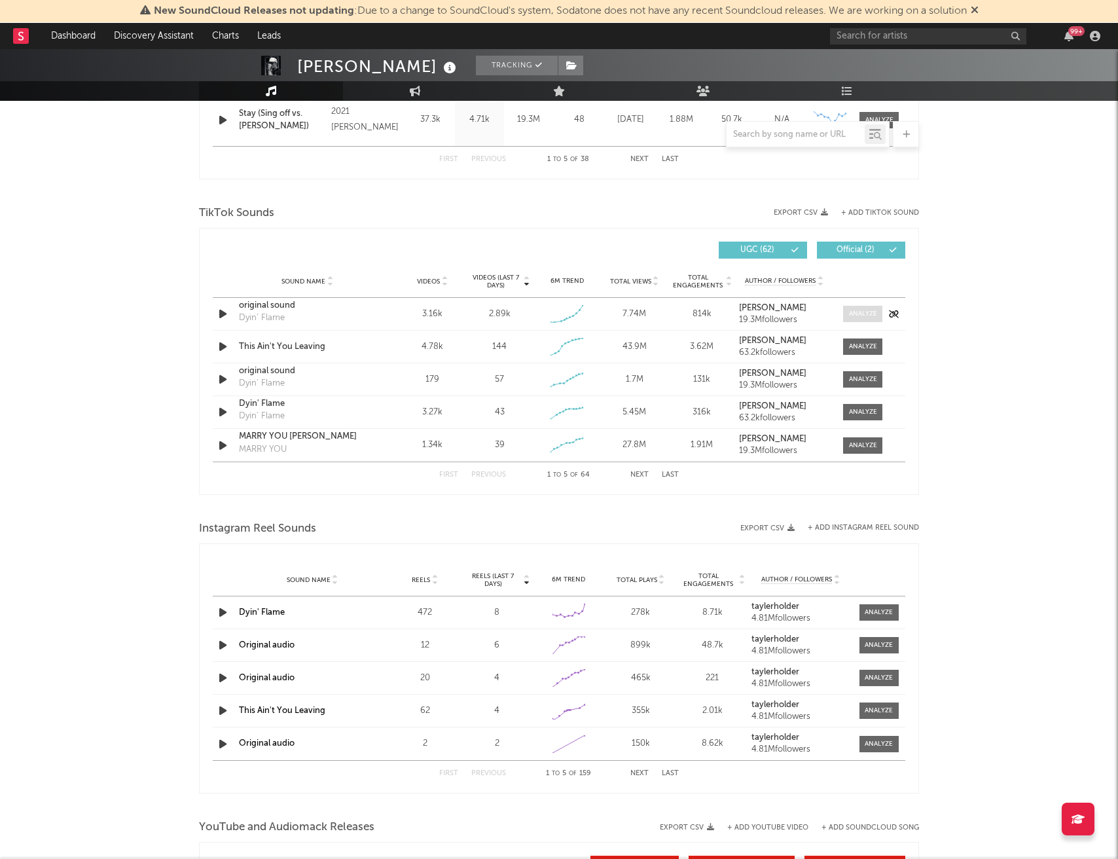
click at [857, 315] on div at bounding box center [863, 314] width 28 height 10
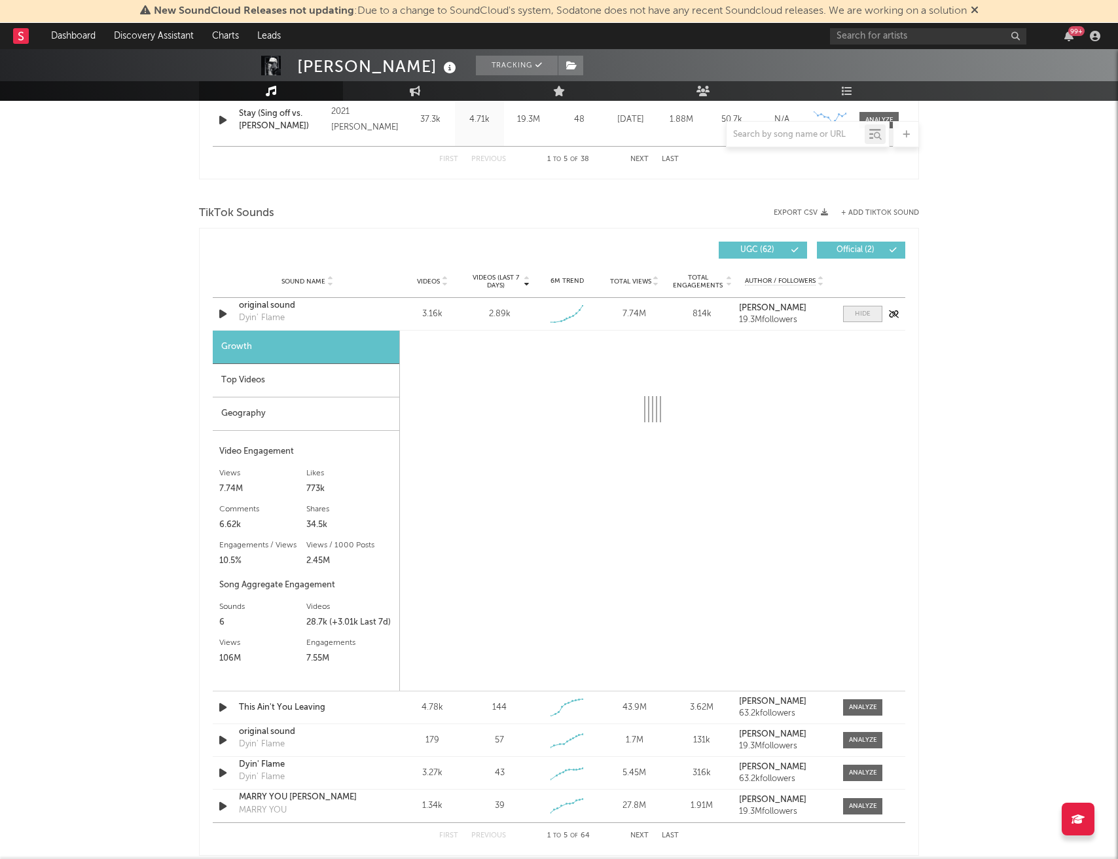
select select "1w"
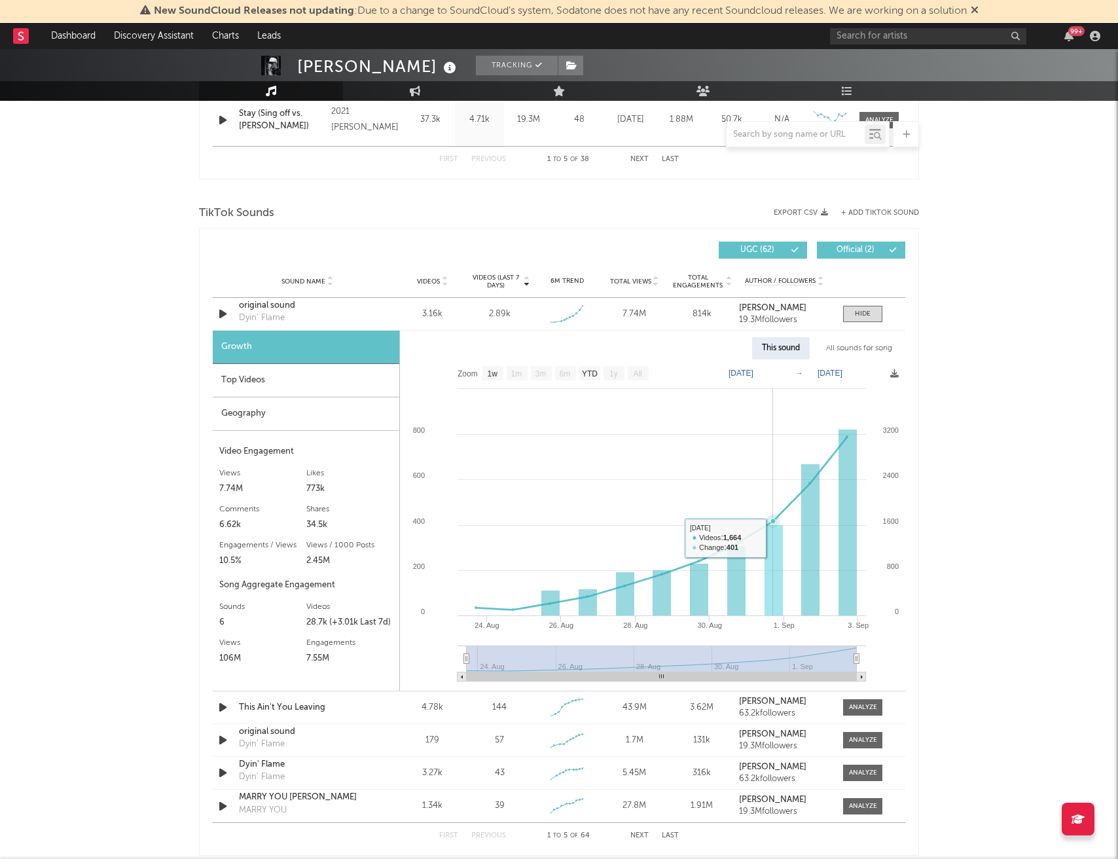
select select "6m"
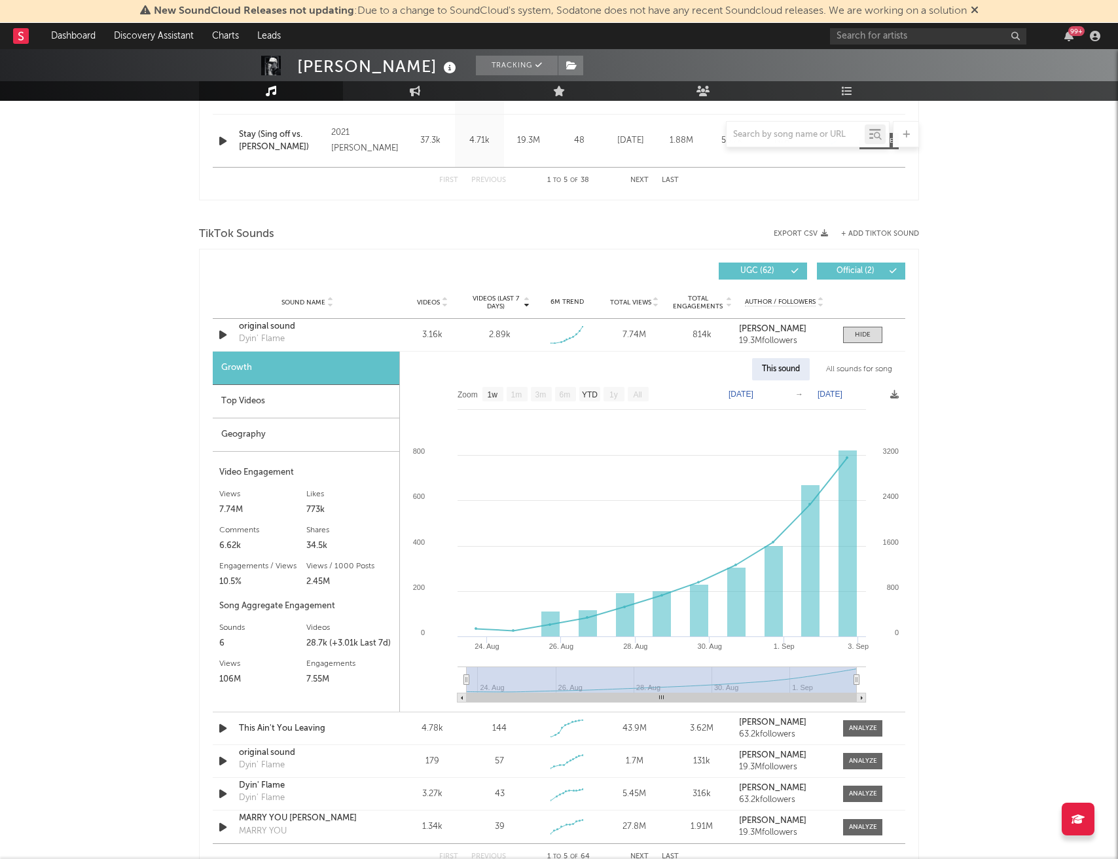
scroll to position [770, 0]
click at [860, 340] on div at bounding box center [863, 336] width 16 height 10
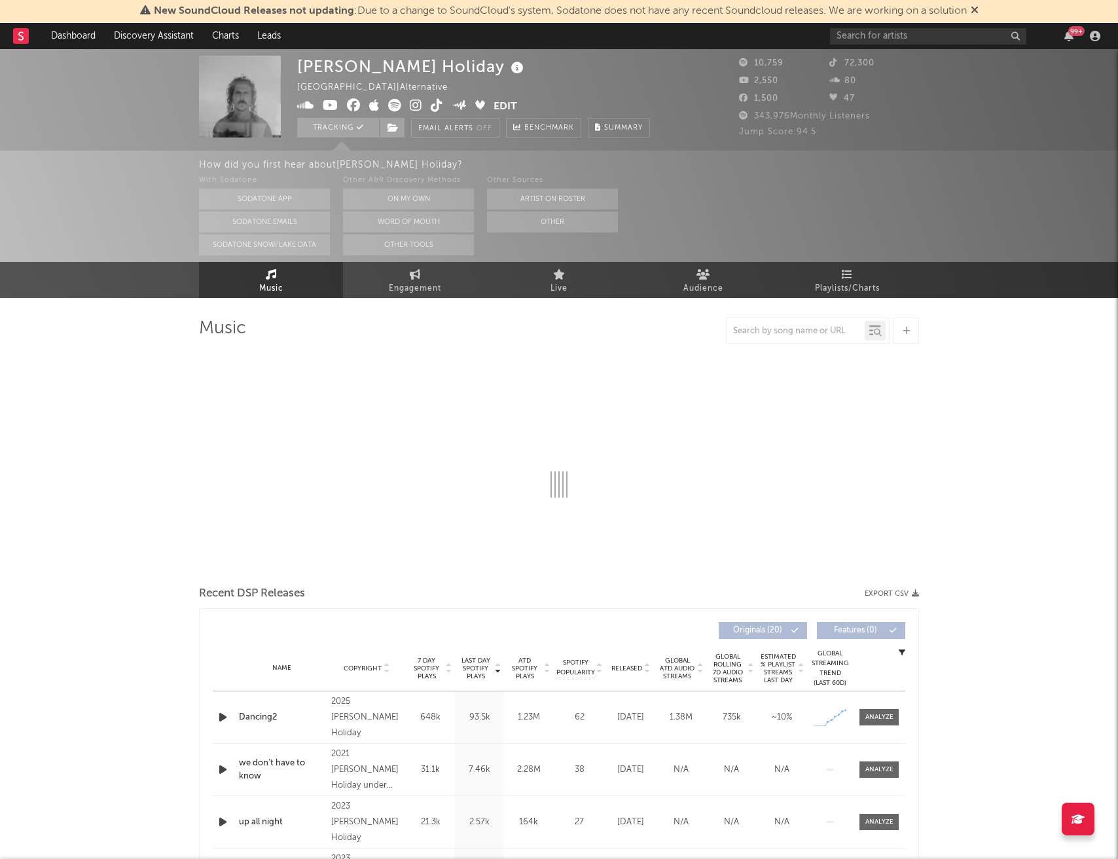
select select "6m"
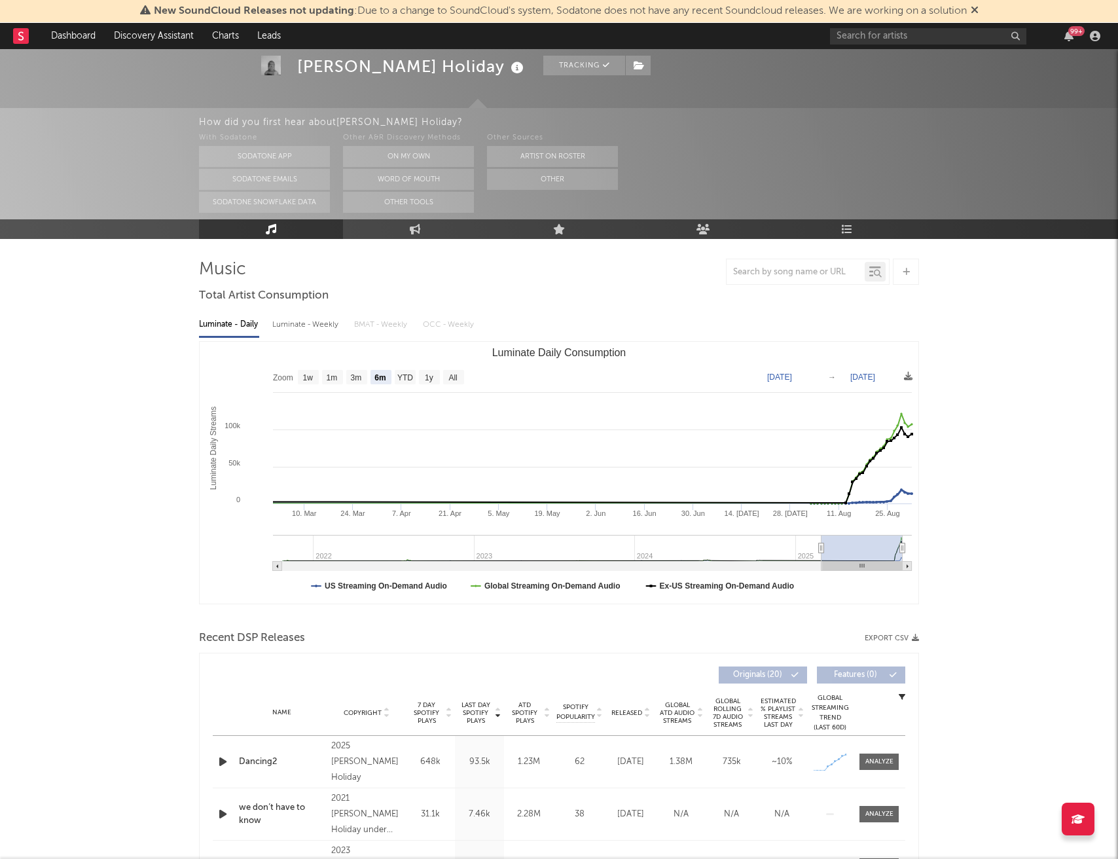
scroll to position [179, 0]
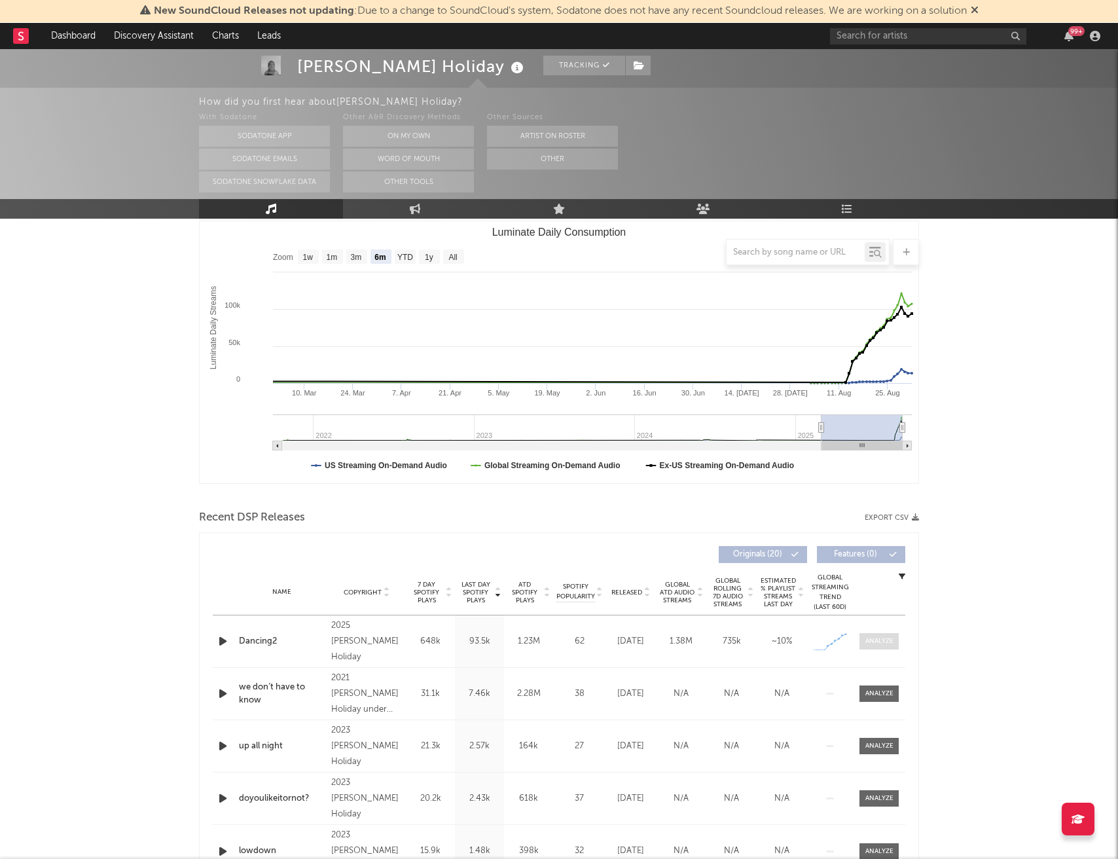
click at [877, 643] on div at bounding box center [879, 641] width 28 height 10
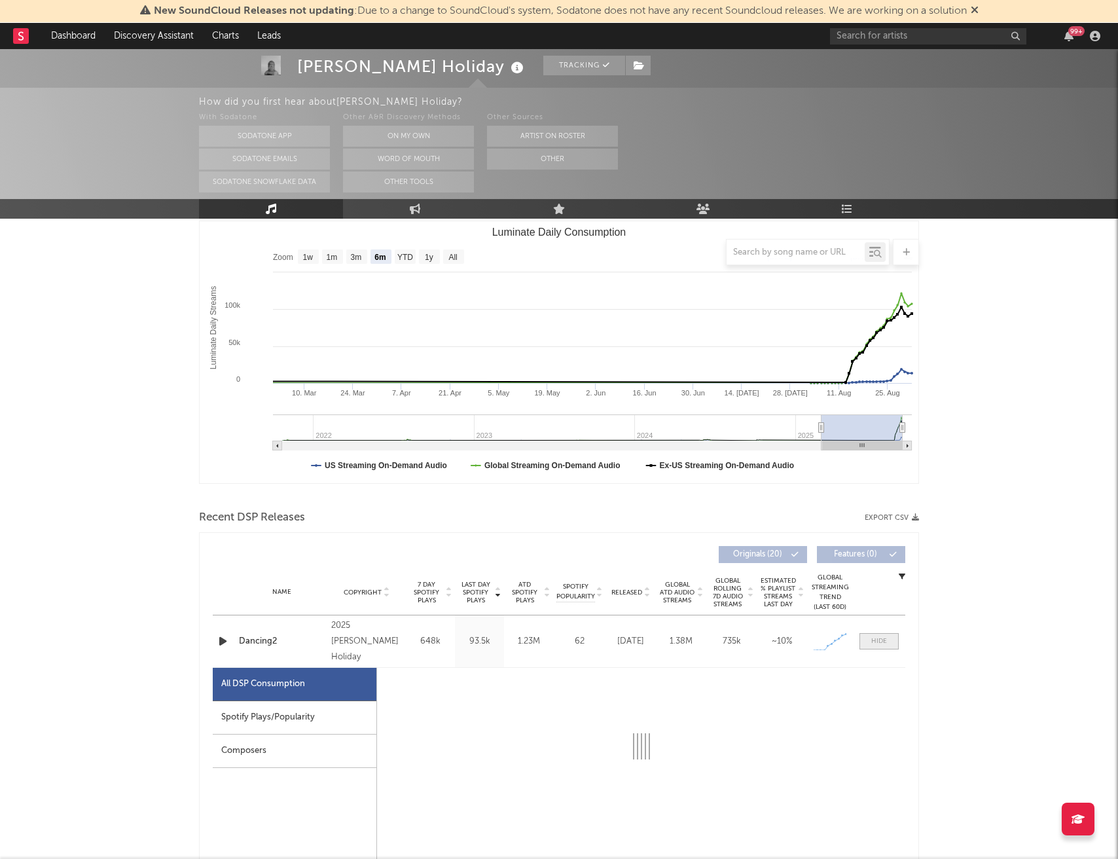
select select "1w"
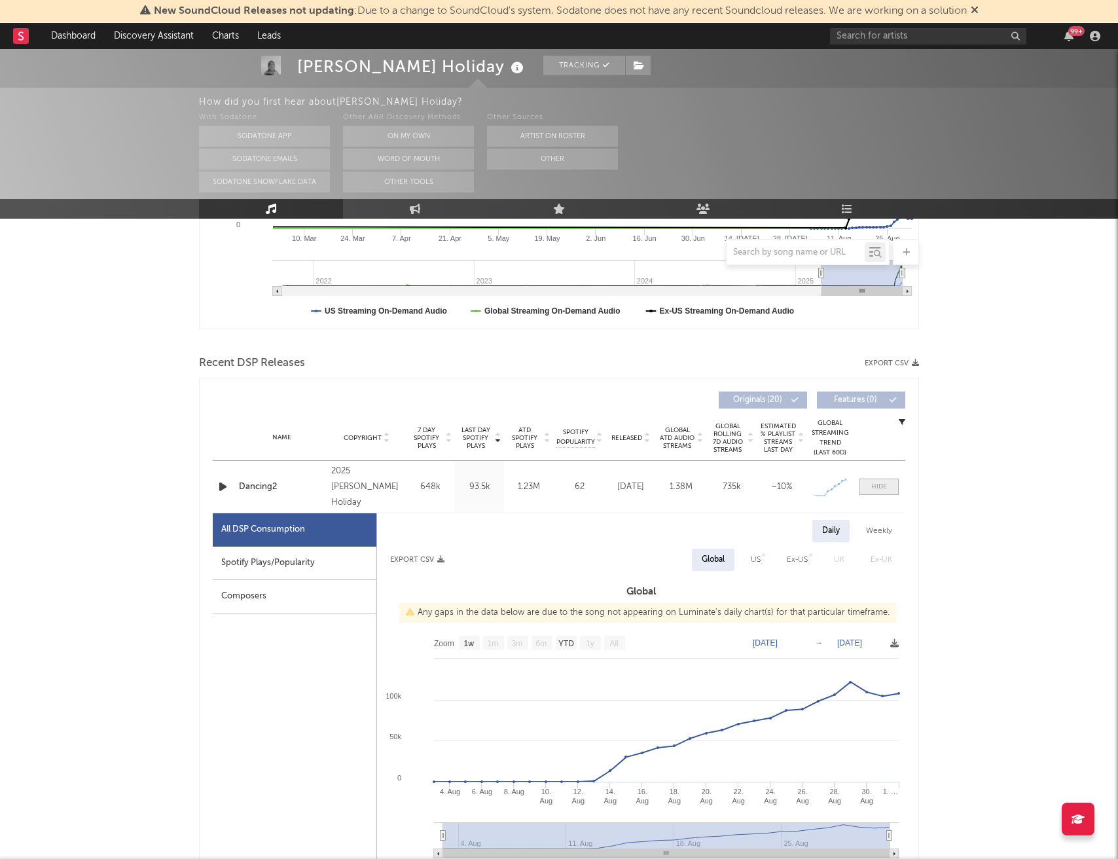
scroll to position [344, 0]
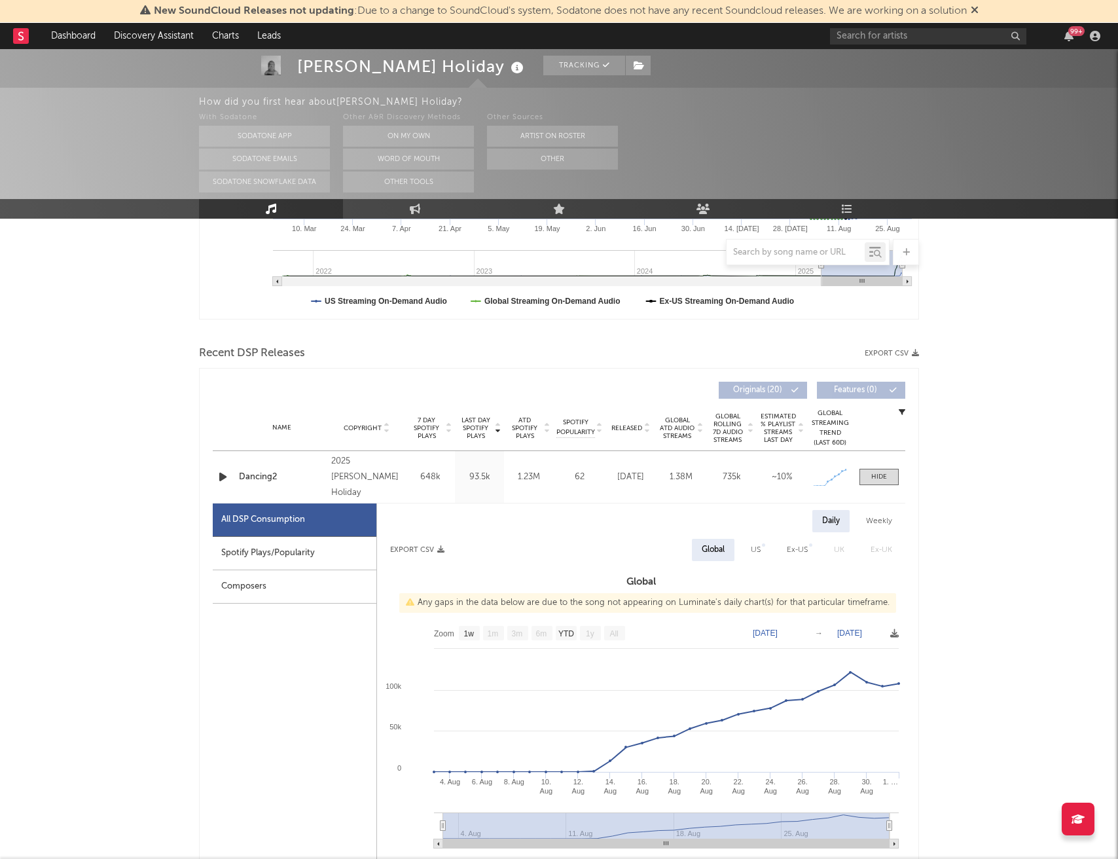
click at [319, 555] on div "Spotify Plays/Popularity" at bounding box center [295, 553] width 164 height 33
select select "1w"
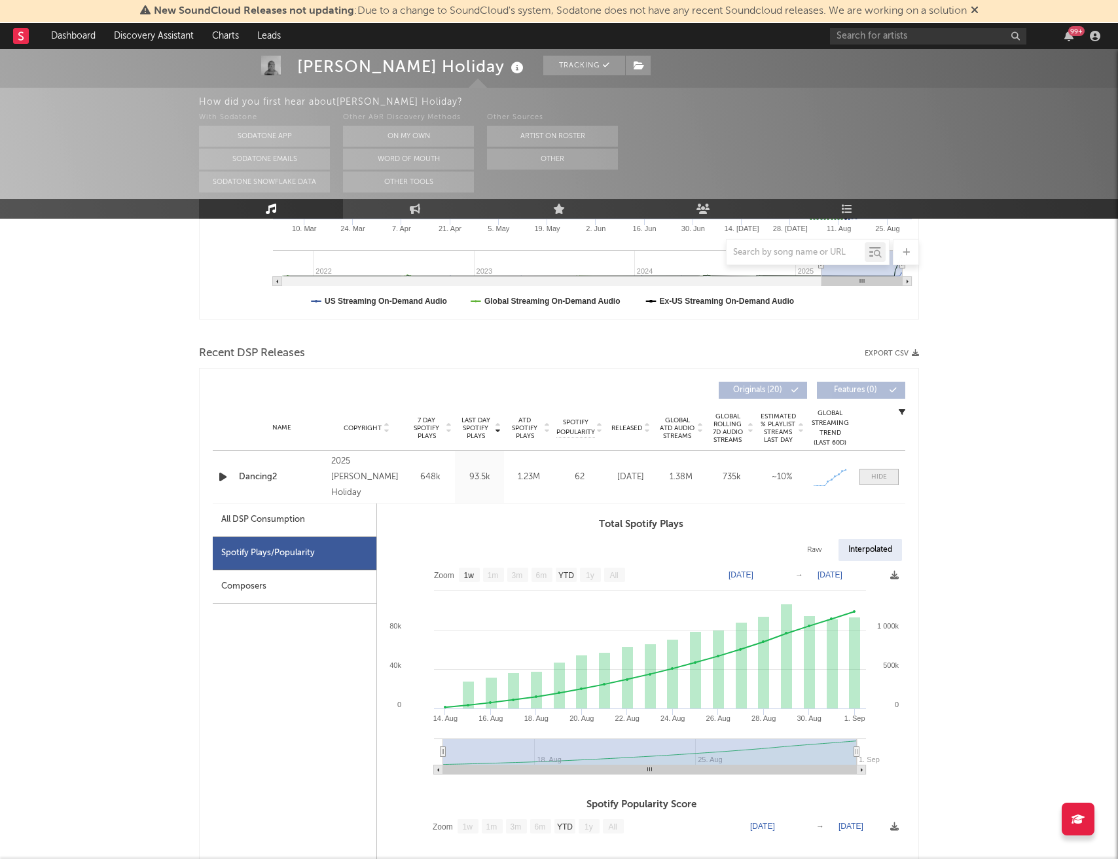
click at [880, 476] on div at bounding box center [879, 477] width 16 height 10
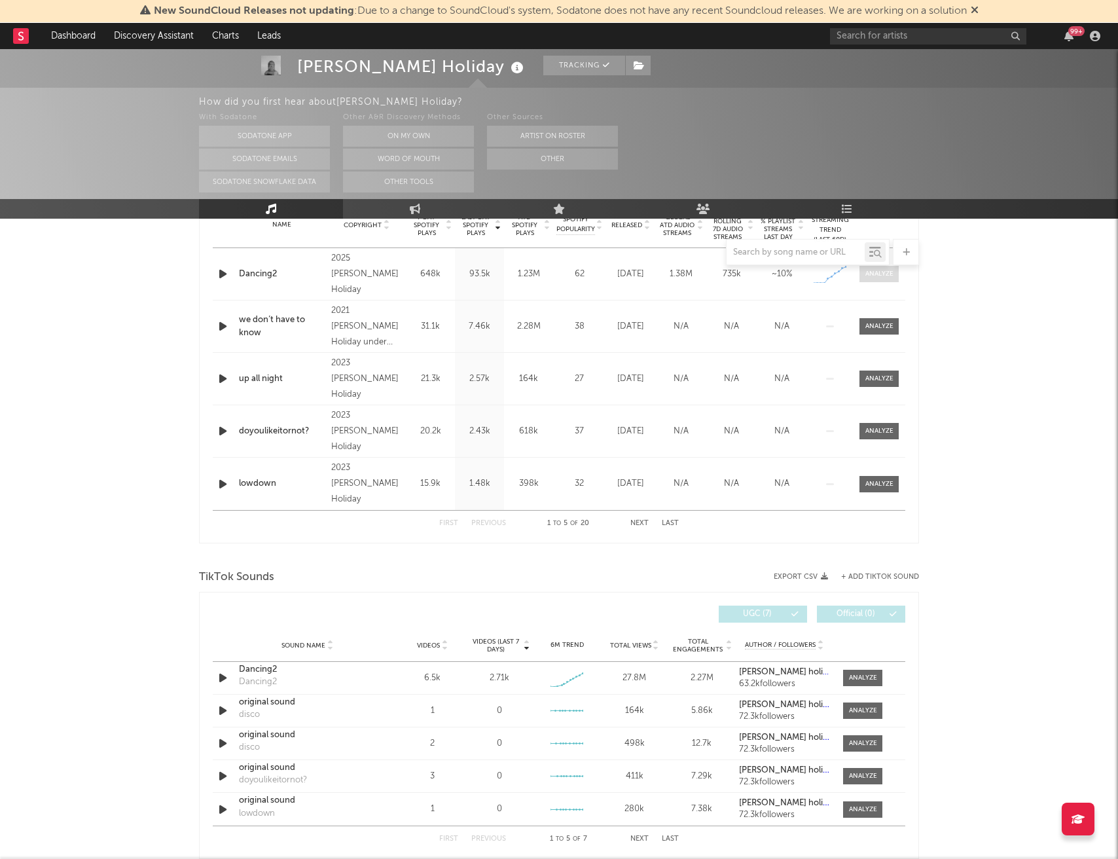
scroll to position [666, 0]
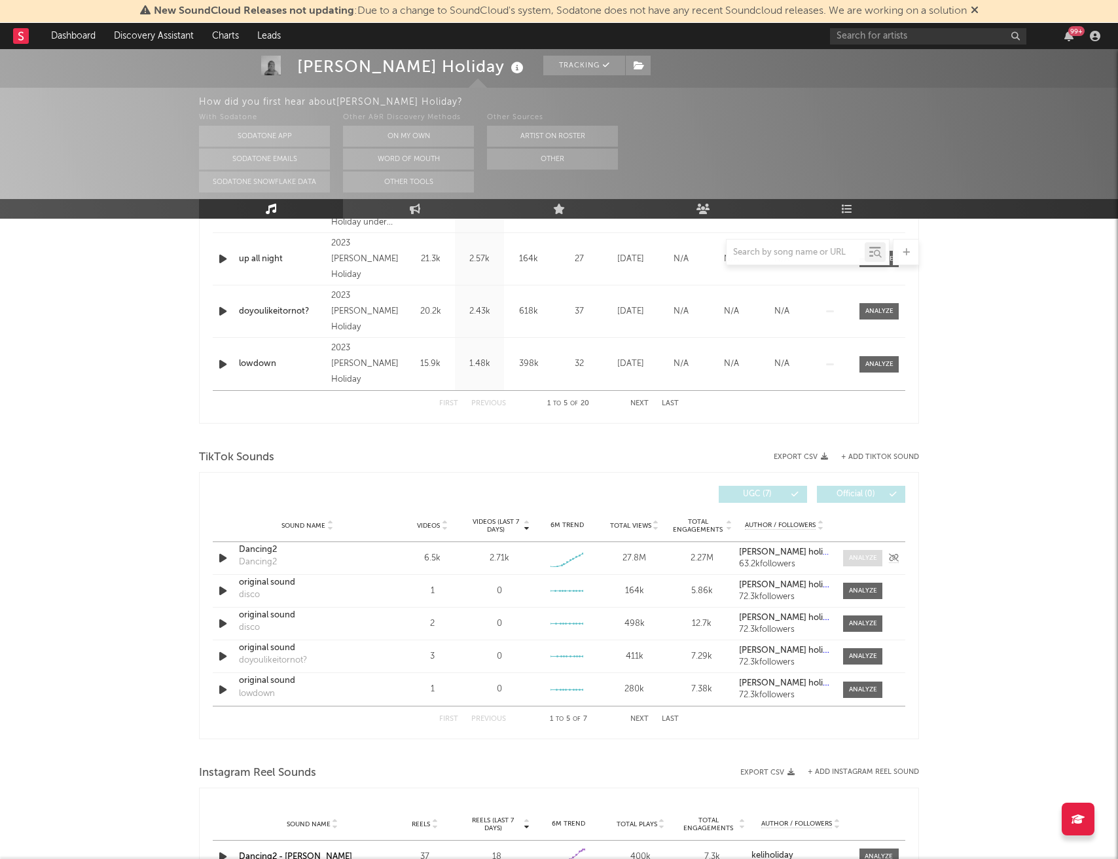
click at [859, 556] on div at bounding box center [863, 558] width 28 height 10
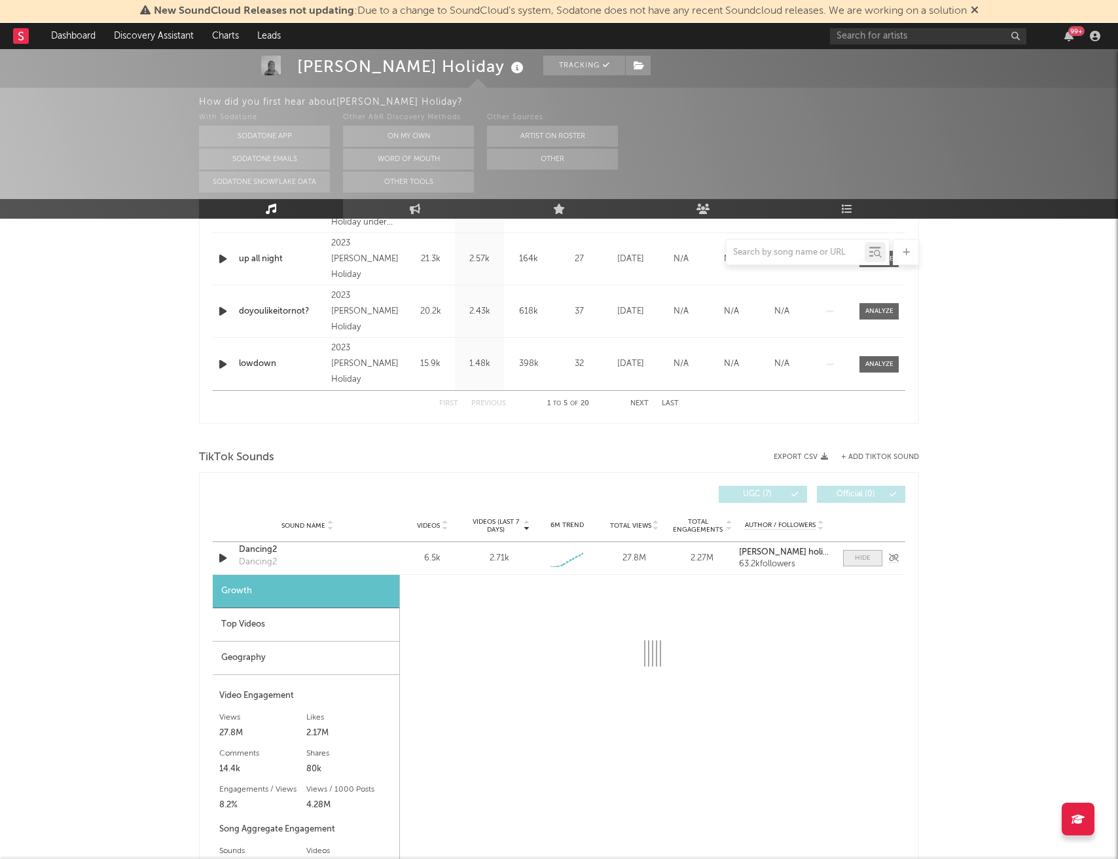
select select "1w"
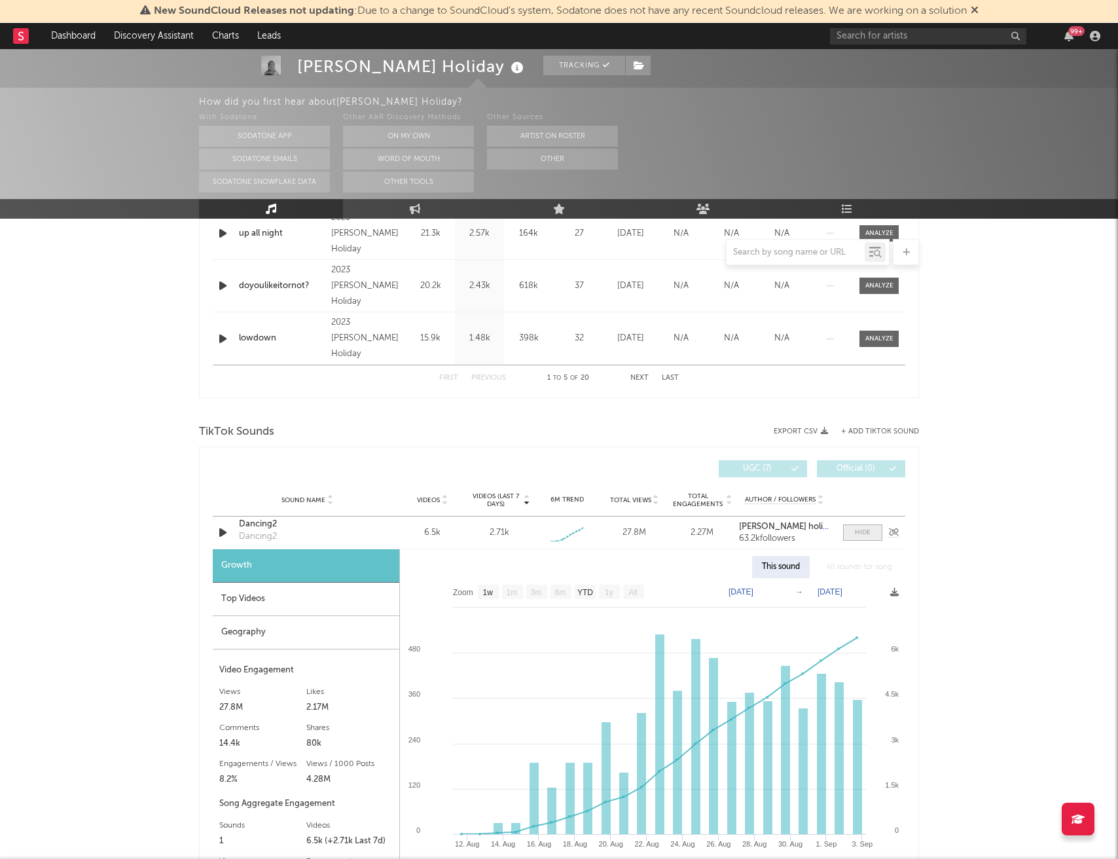
scroll to position [765, 0]
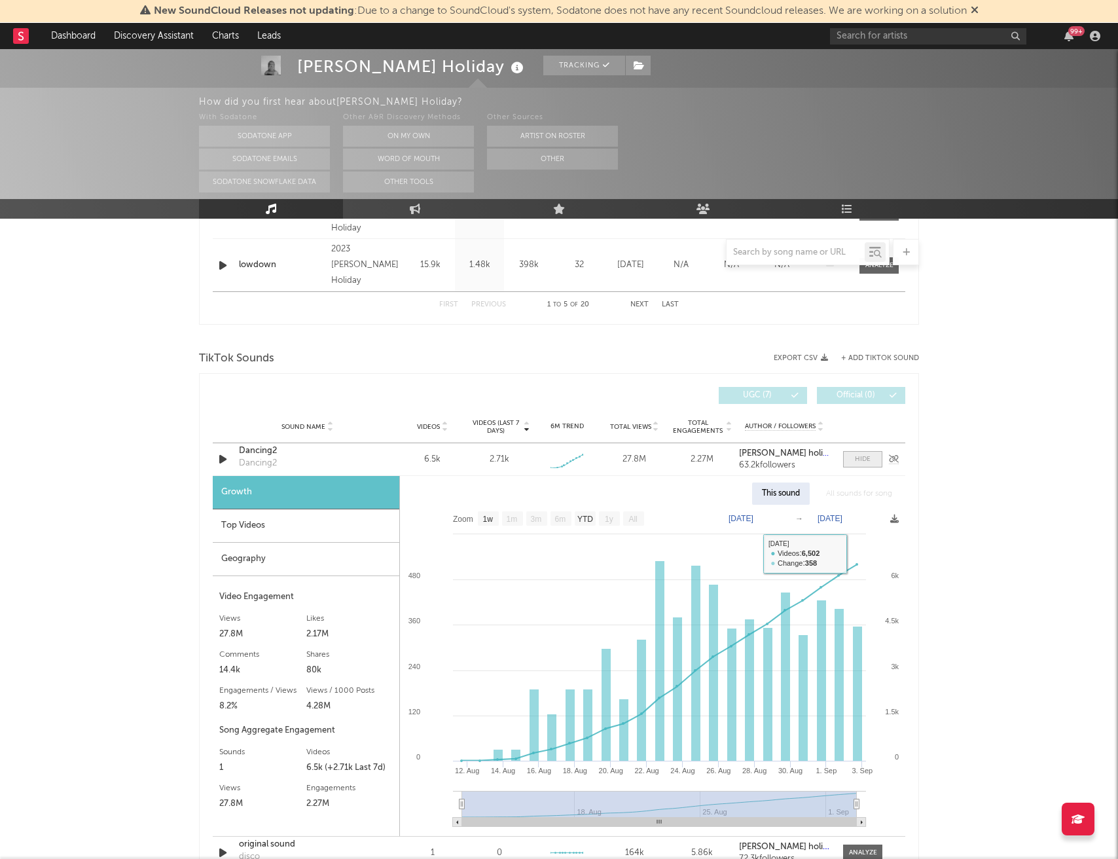
click at [860, 461] on div at bounding box center [863, 459] width 16 height 10
